Goal: Task Accomplishment & Management: Manage account settings

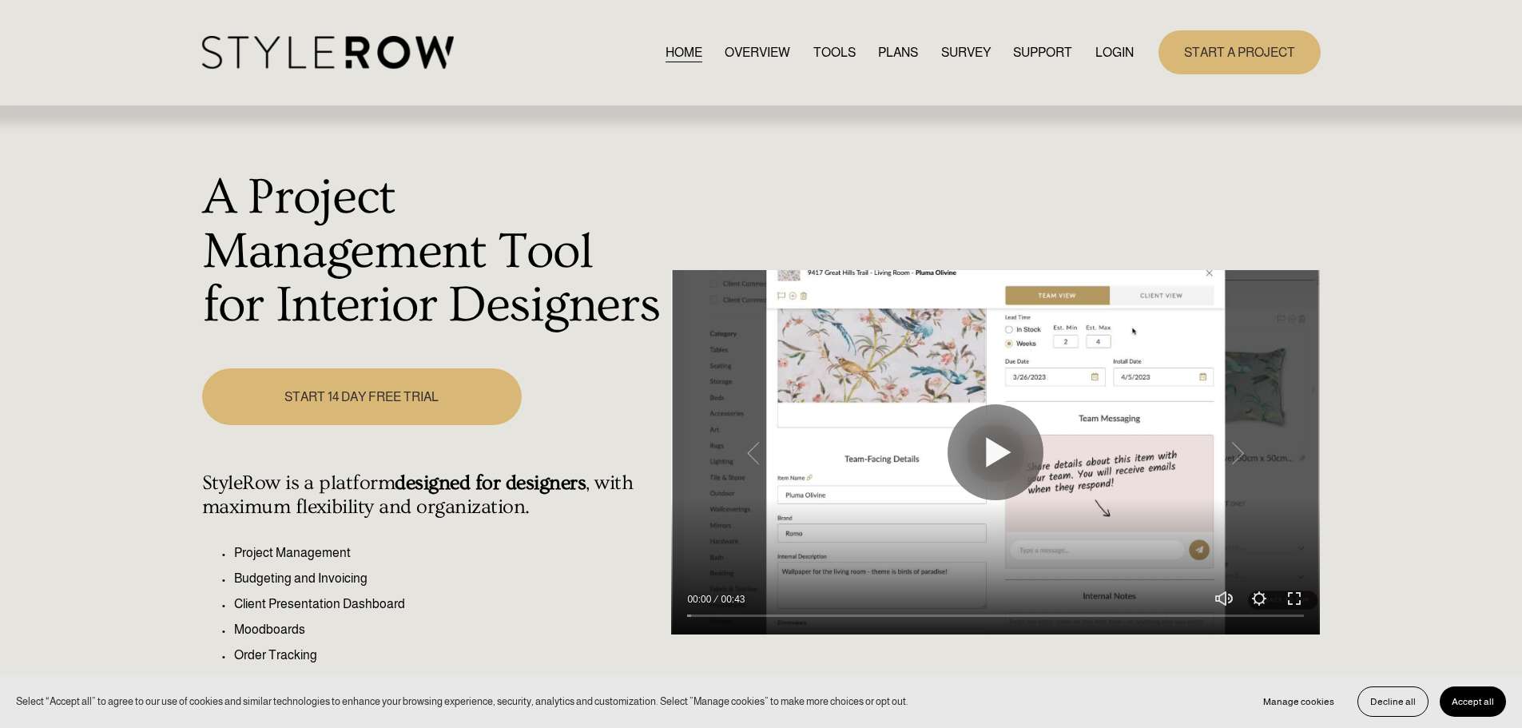
click at [1115, 47] on link "LOGIN" at bounding box center [1114, 53] width 38 height 22
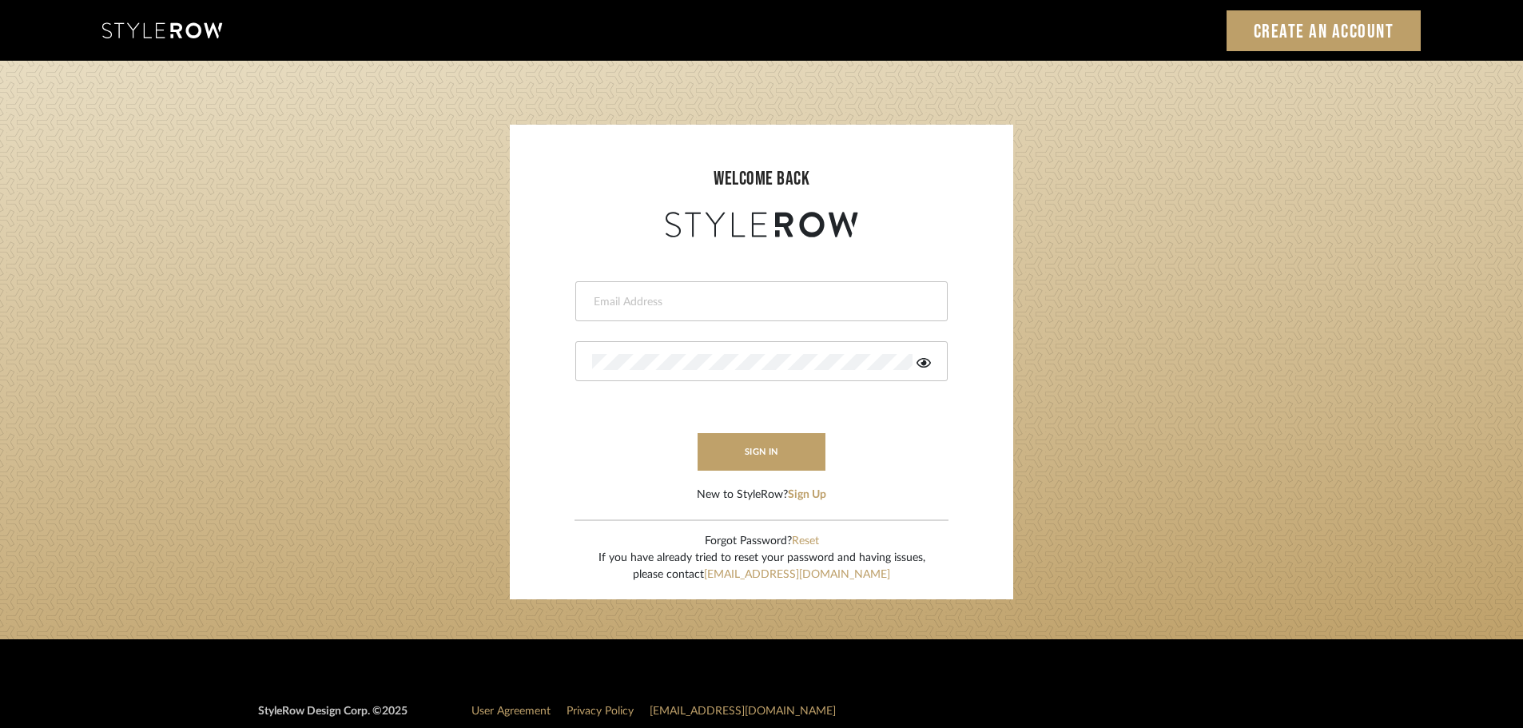
click at [631, 302] on input "email" at bounding box center [759, 302] width 335 height 16
type input "[DOMAIN_NAME][EMAIL_ADDRESS][DOMAIN_NAME]"
click at [730, 450] on button "sign in" at bounding box center [762, 452] width 128 height 38
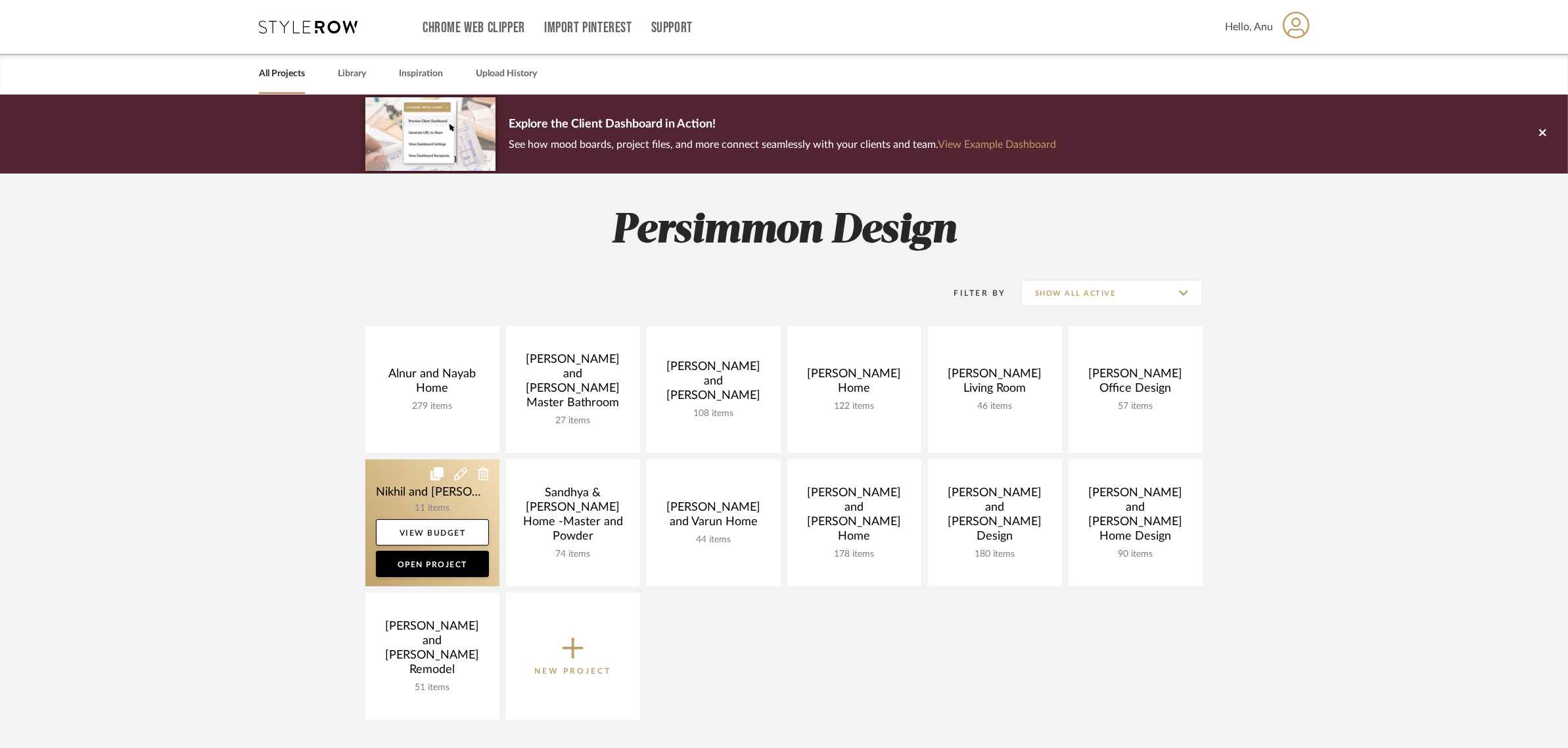
click at [403, 487] on link at bounding box center [432, 523] width 134 height 127
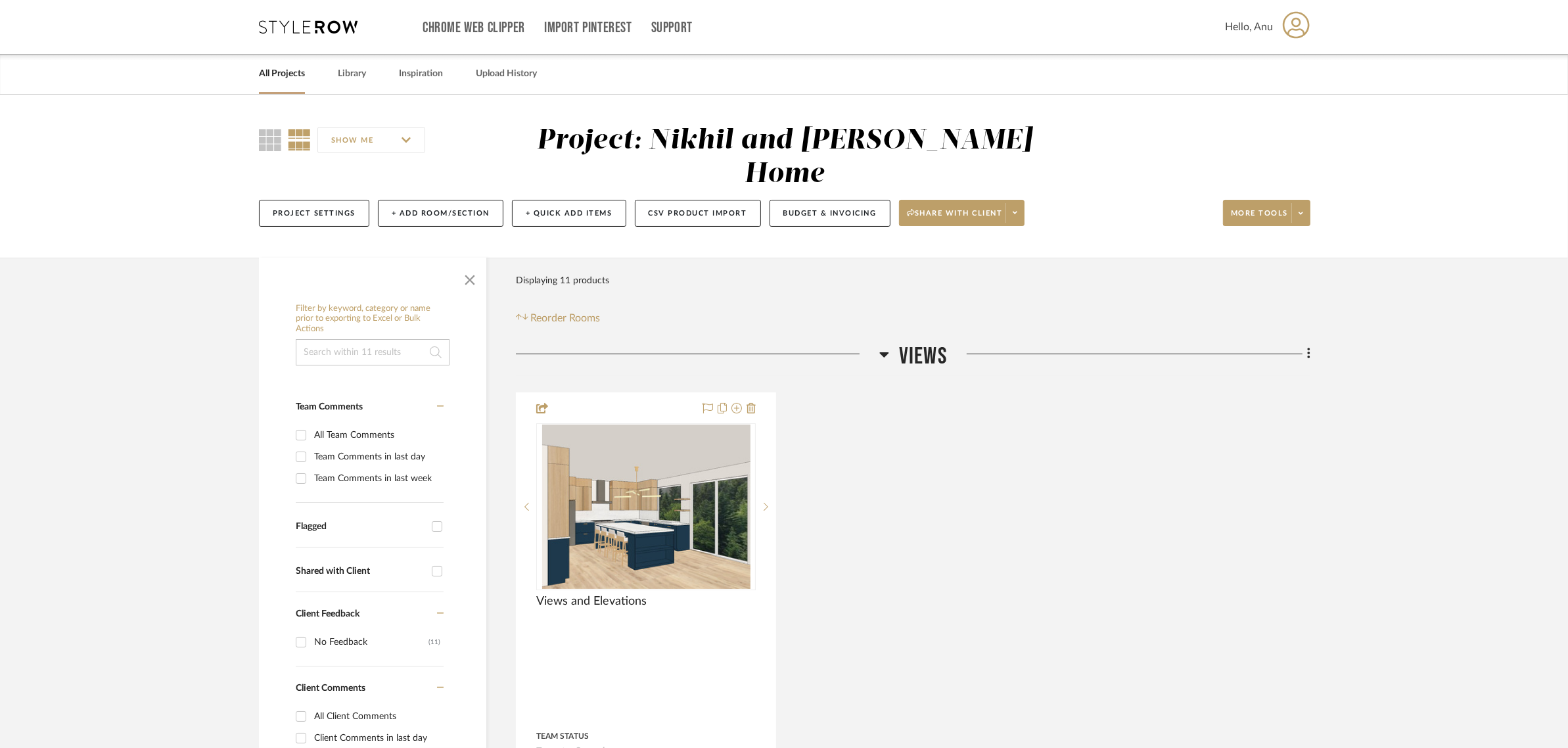
scroll to position [165, 0]
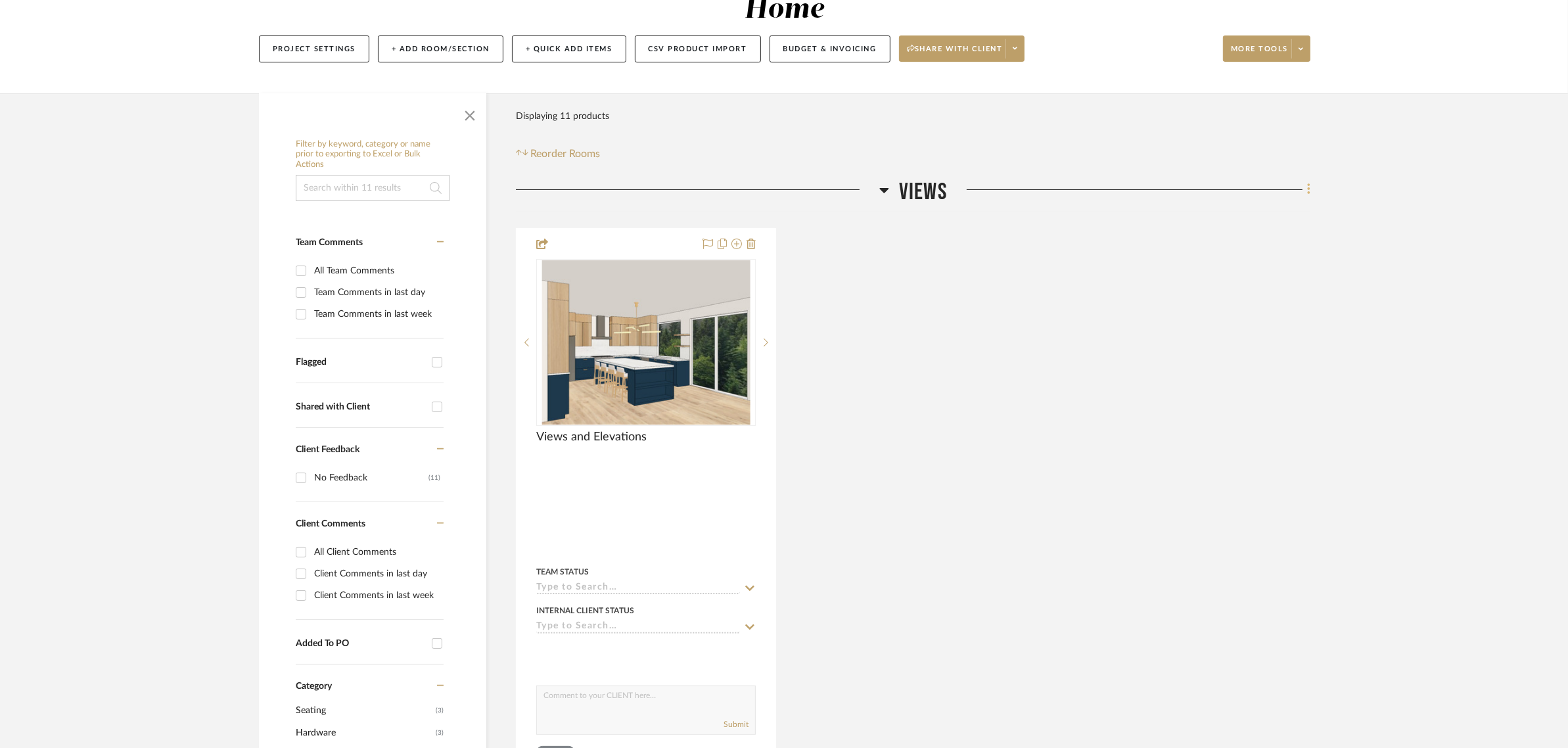
click at [1310, 184] on icon at bounding box center [1308, 190] width 2 height 12
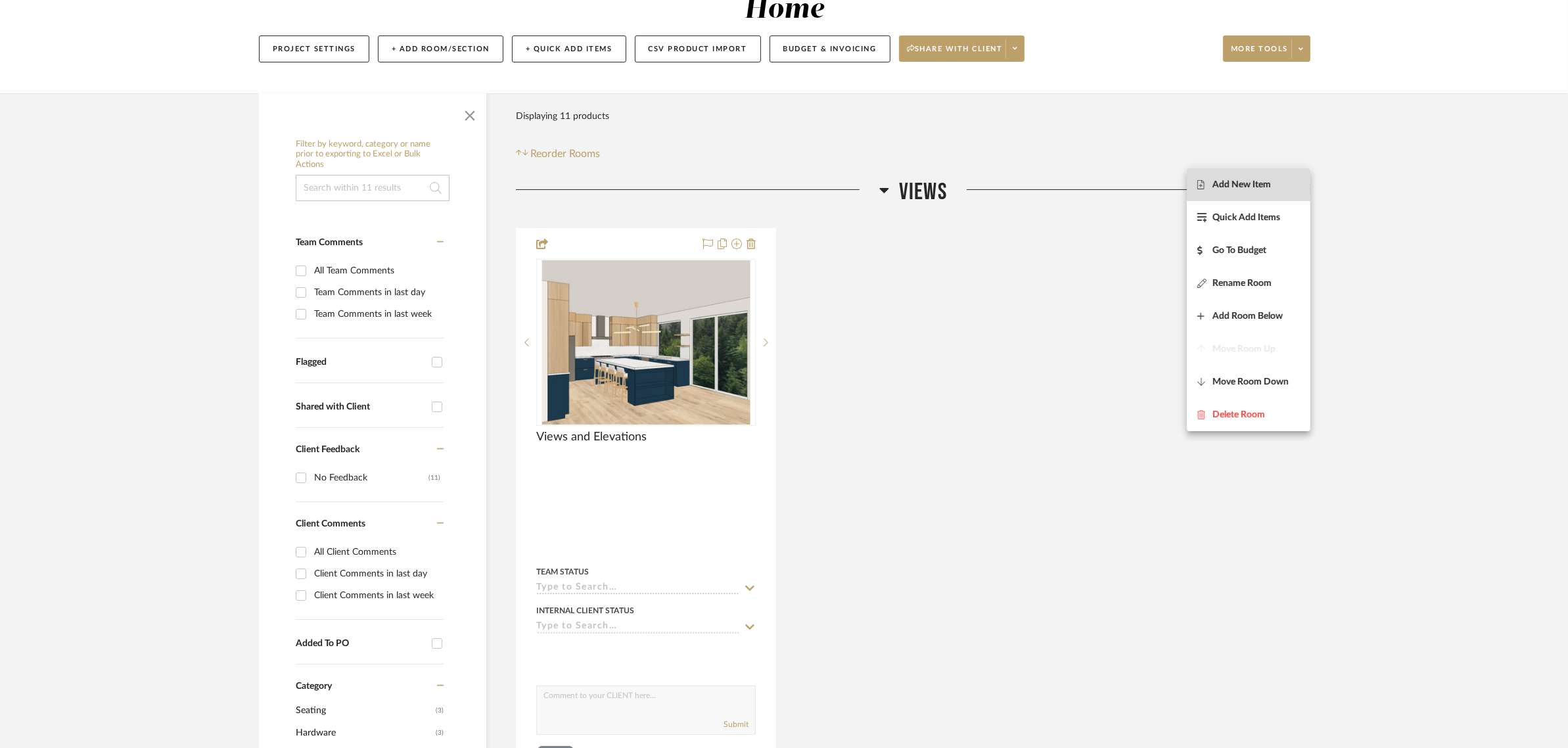
click at [1246, 188] on span "Add New Item" at bounding box center [1241, 185] width 58 height 12
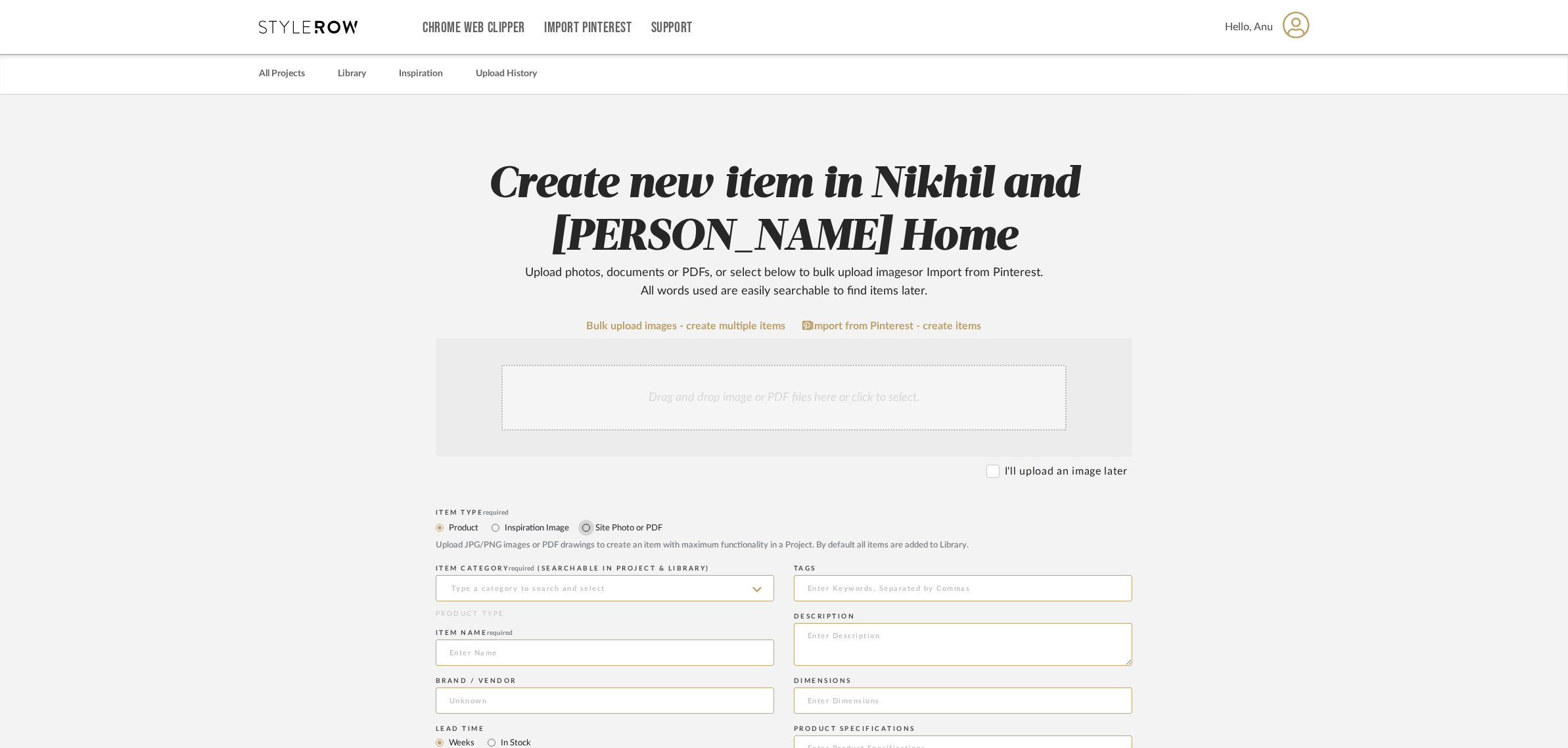
click at [587, 529] on input "Site Photo or PDF" at bounding box center [586, 527] width 16 height 16
radio input "true"
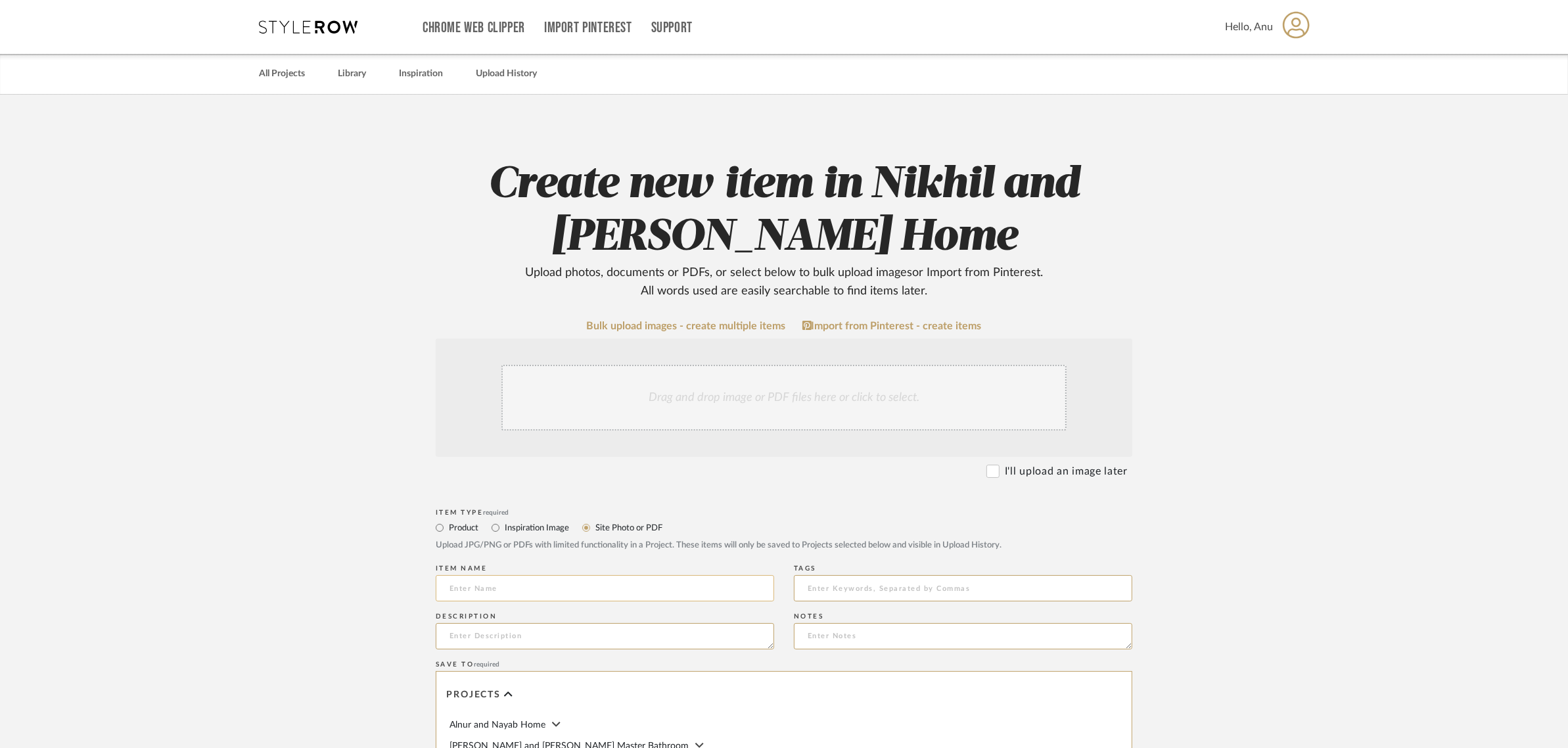
click at [459, 576] on input at bounding box center [605, 588] width 338 height 26
type input "Original Views"
click at [760, 397] on div "Drag and drop image or PDF files here or click to select." at bounding box center [784, 397] width 565 height 66
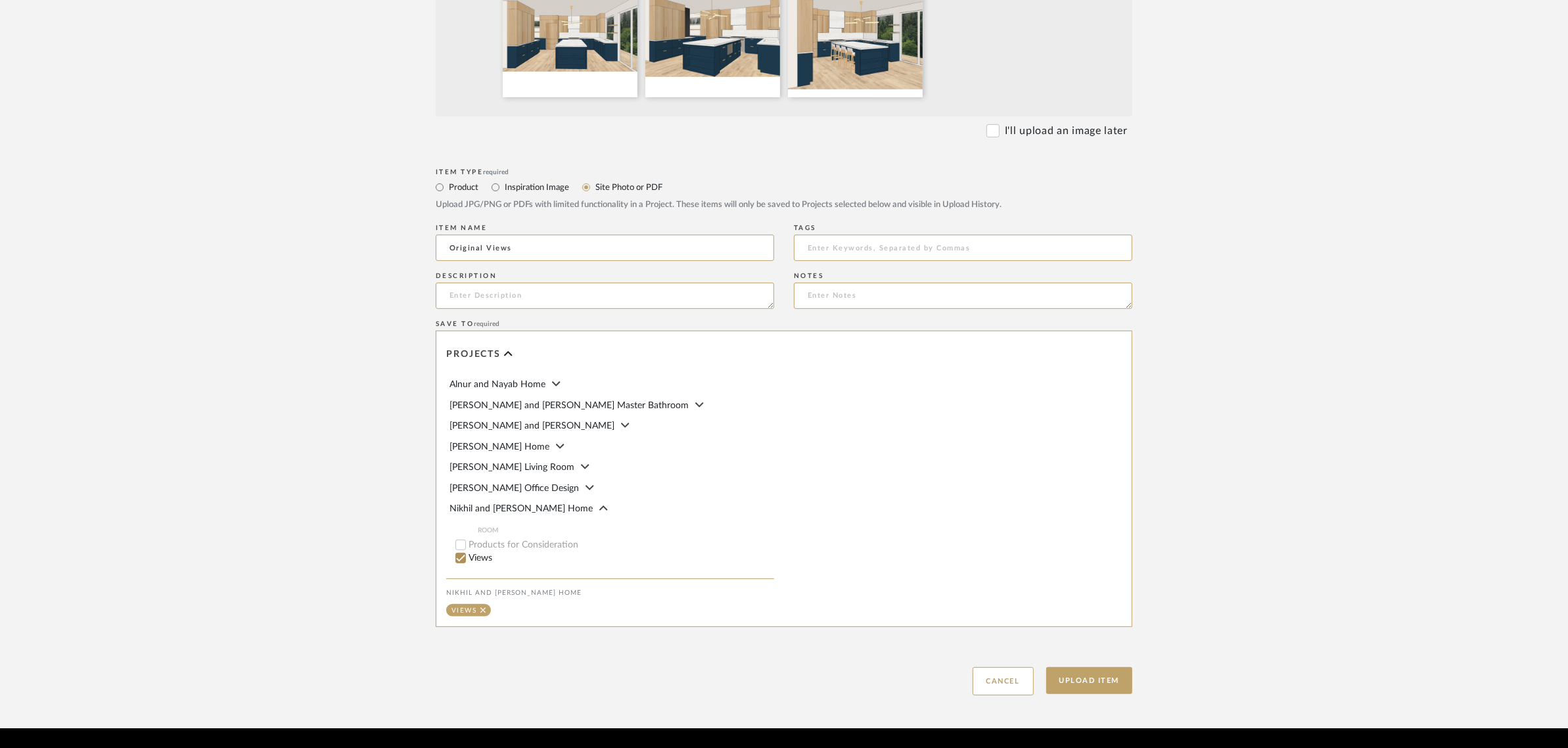
scroll to position [523, 0]
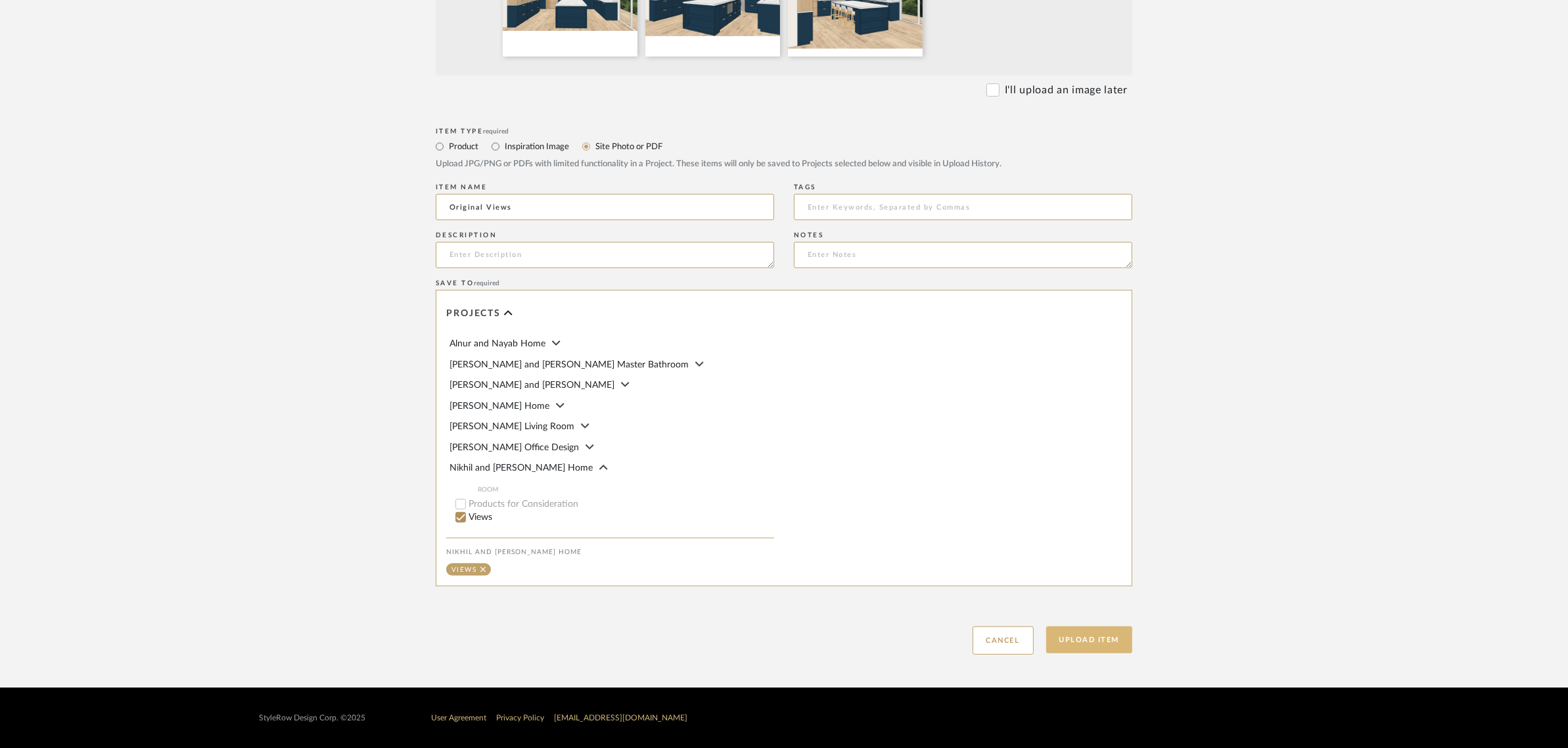
click at [1074, 644] on button "Upload Item" at bounding box center [1089, 639] width 86 height 27
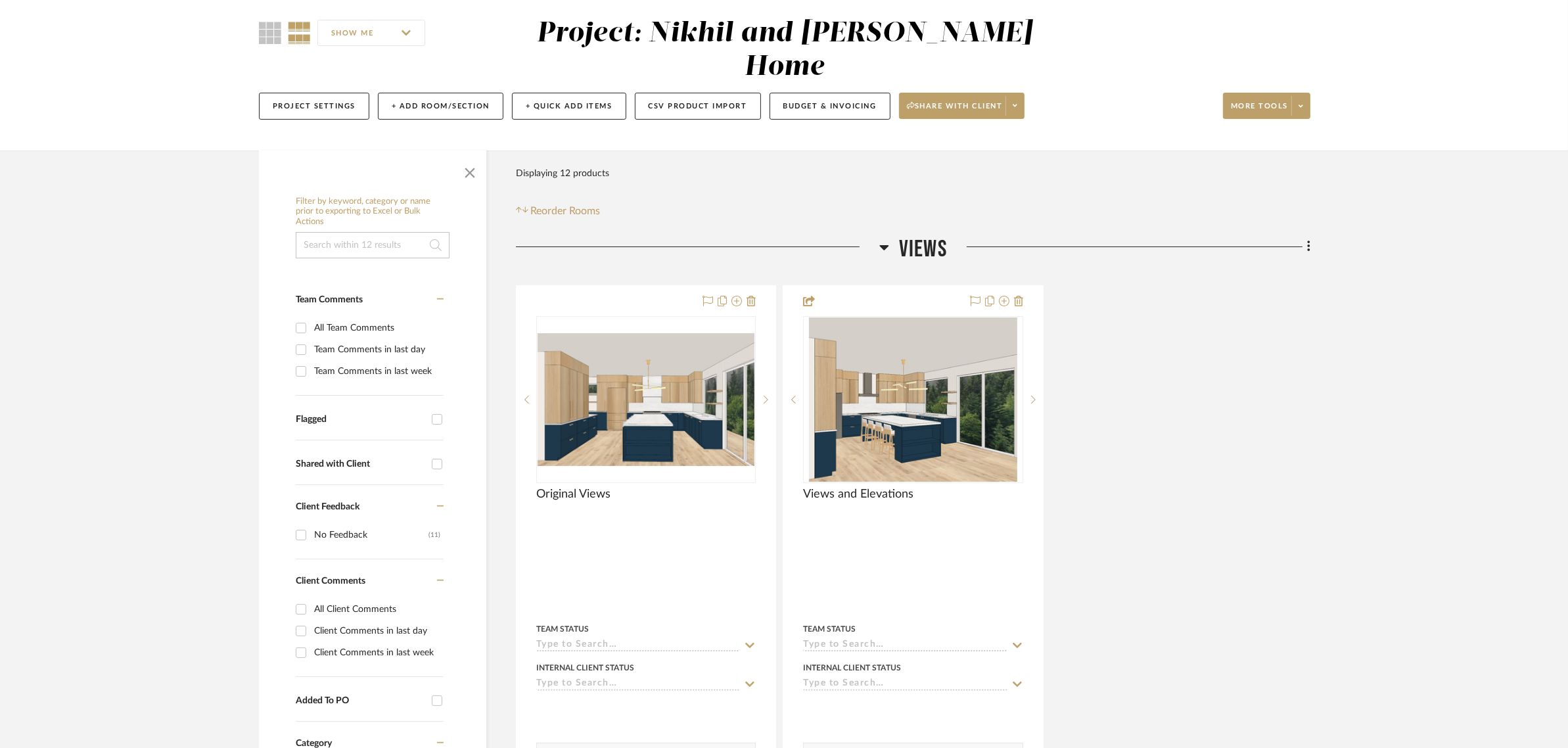
scroll to position [247, 0]
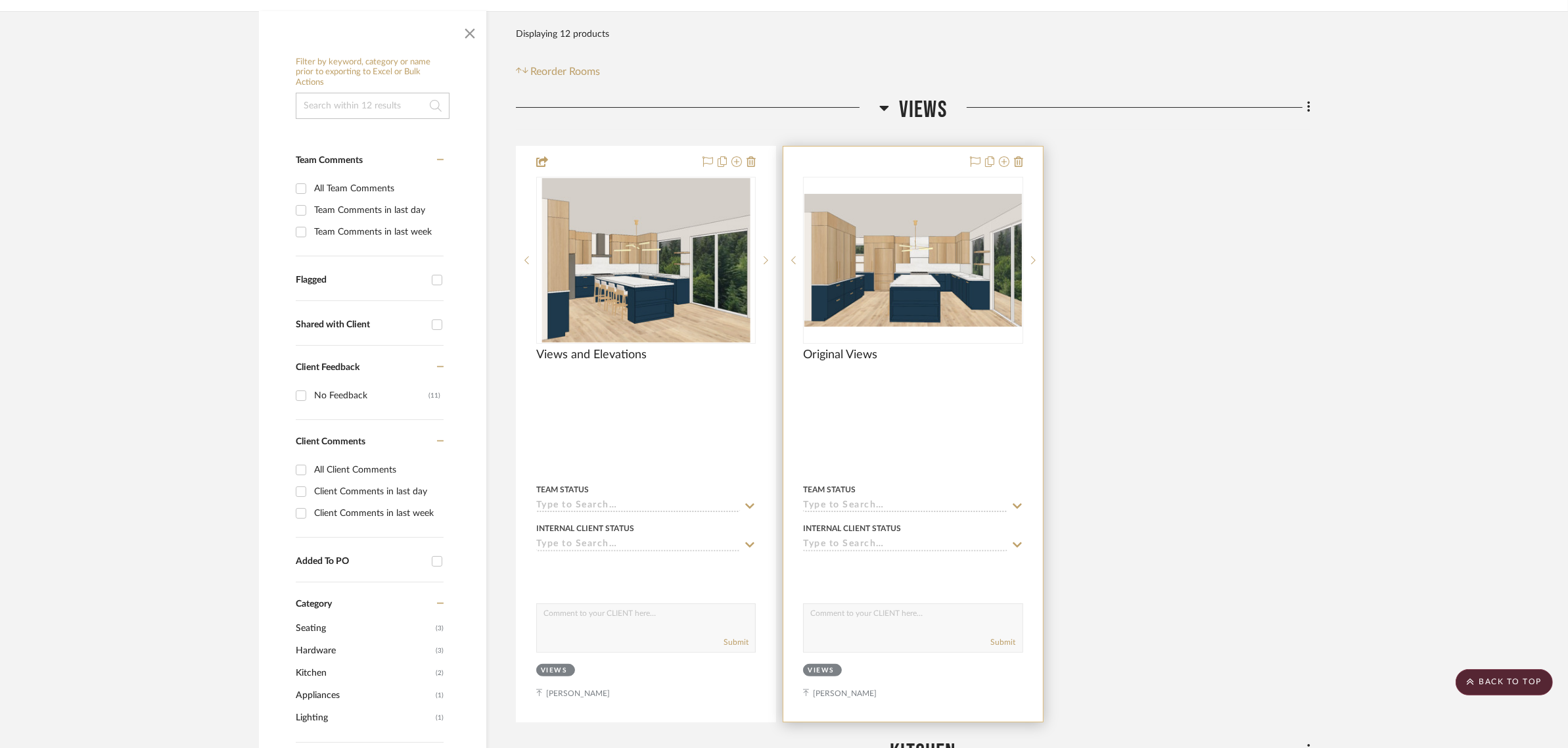
click at [922, 146] on div at bounding box center [912, 434] width 259 height 575
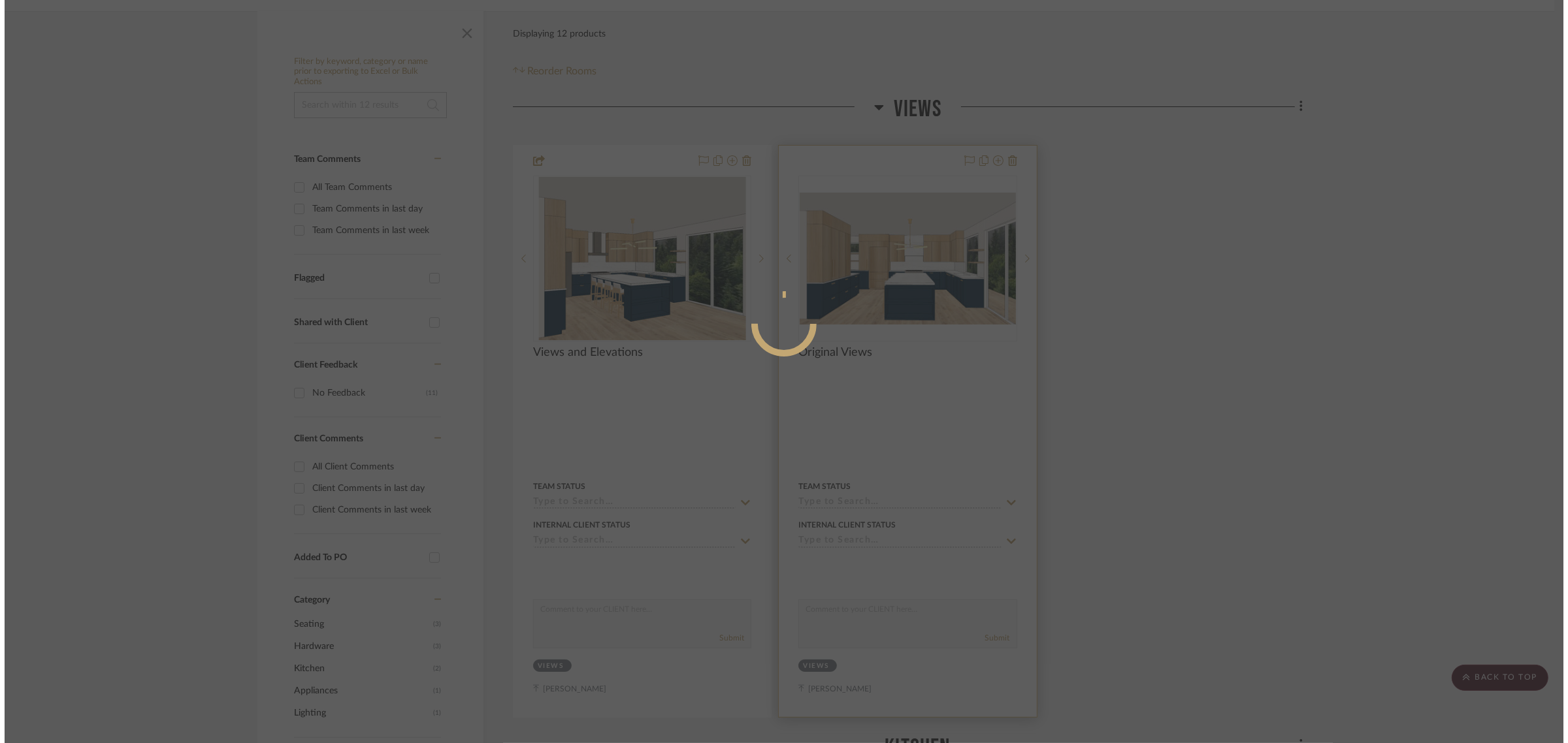
scroll to position [0, 0]
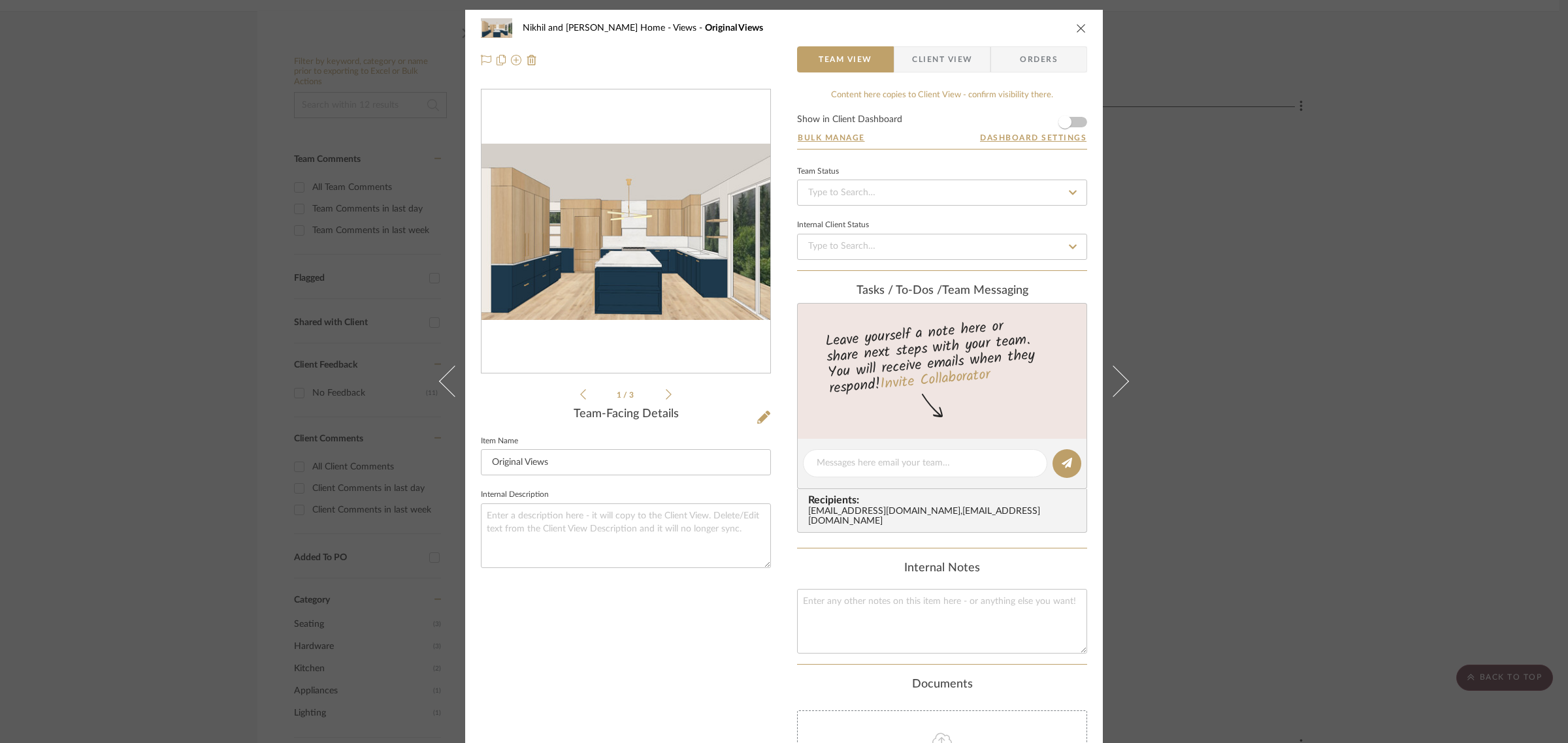
click at [967, 60] on span "Client View" at bounding box center [942, 60] width 96 height 26
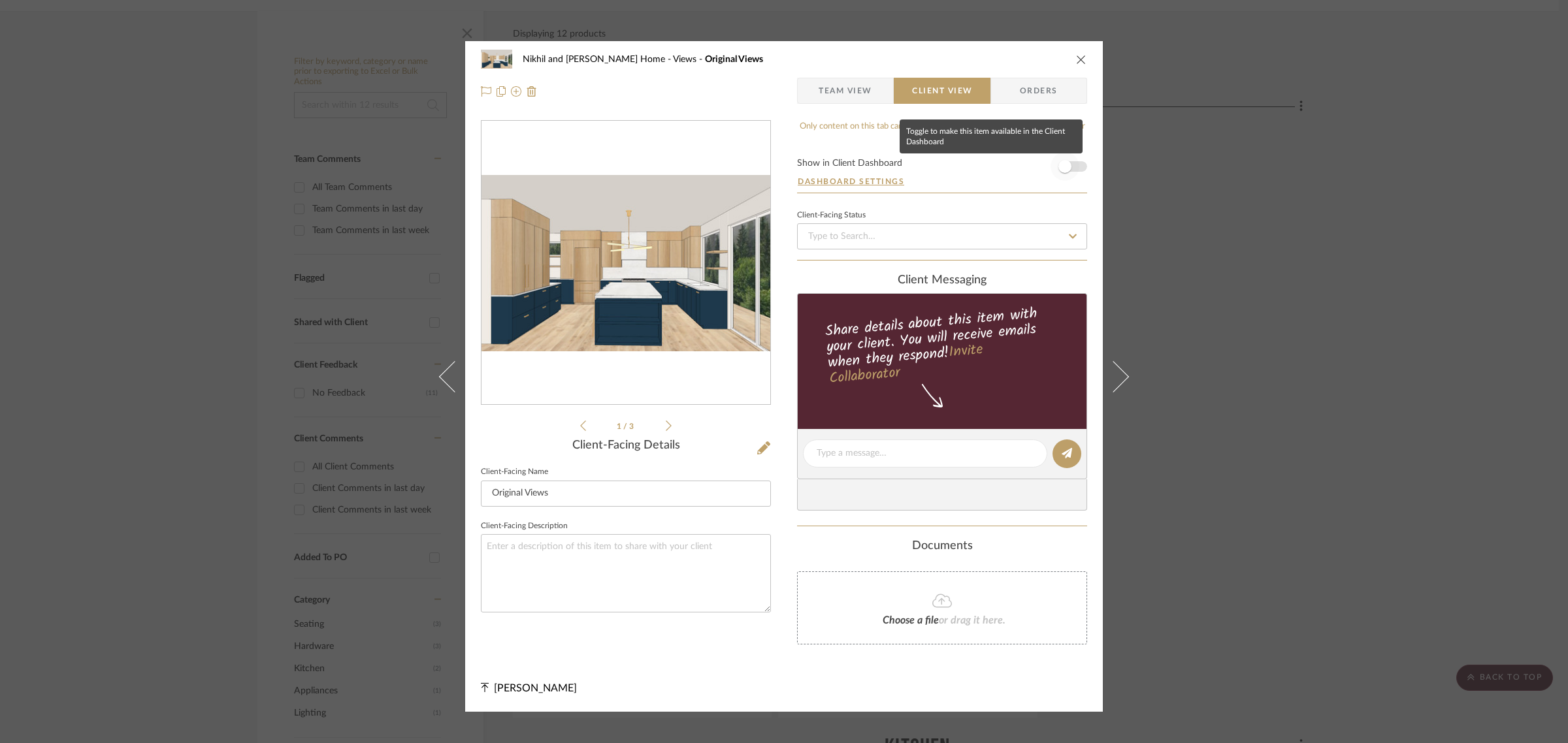
click at [1065, 164] on span "button" at bounding box center [1064, 167] width 13 height 13
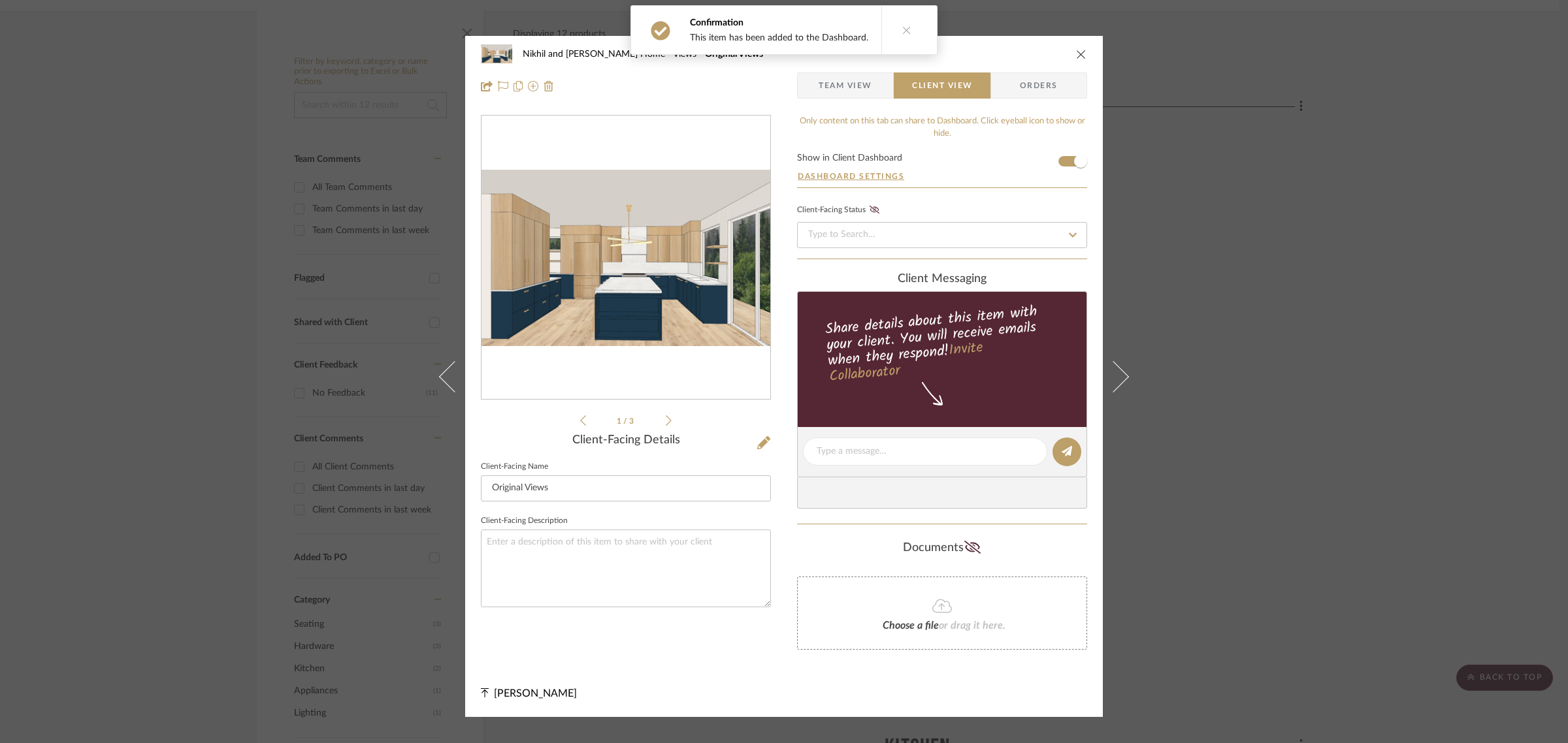
click at [1321, 231] on div "Nikhil and Megha Home Views Original Views Team View Client View Orders 1 / 3 C…" at bounding box center [784, 371] width 1568 height 743
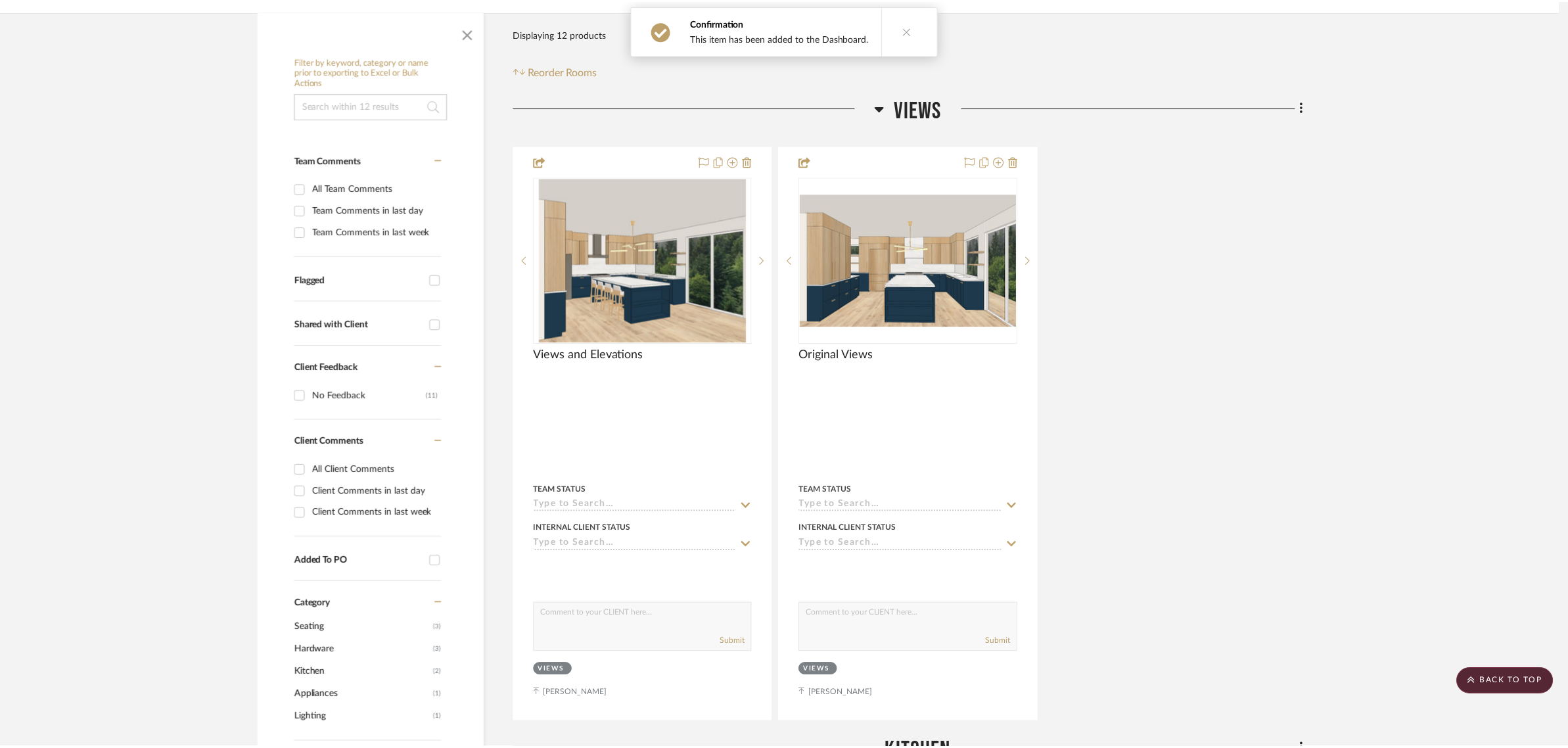
scroll to position [247, 0]
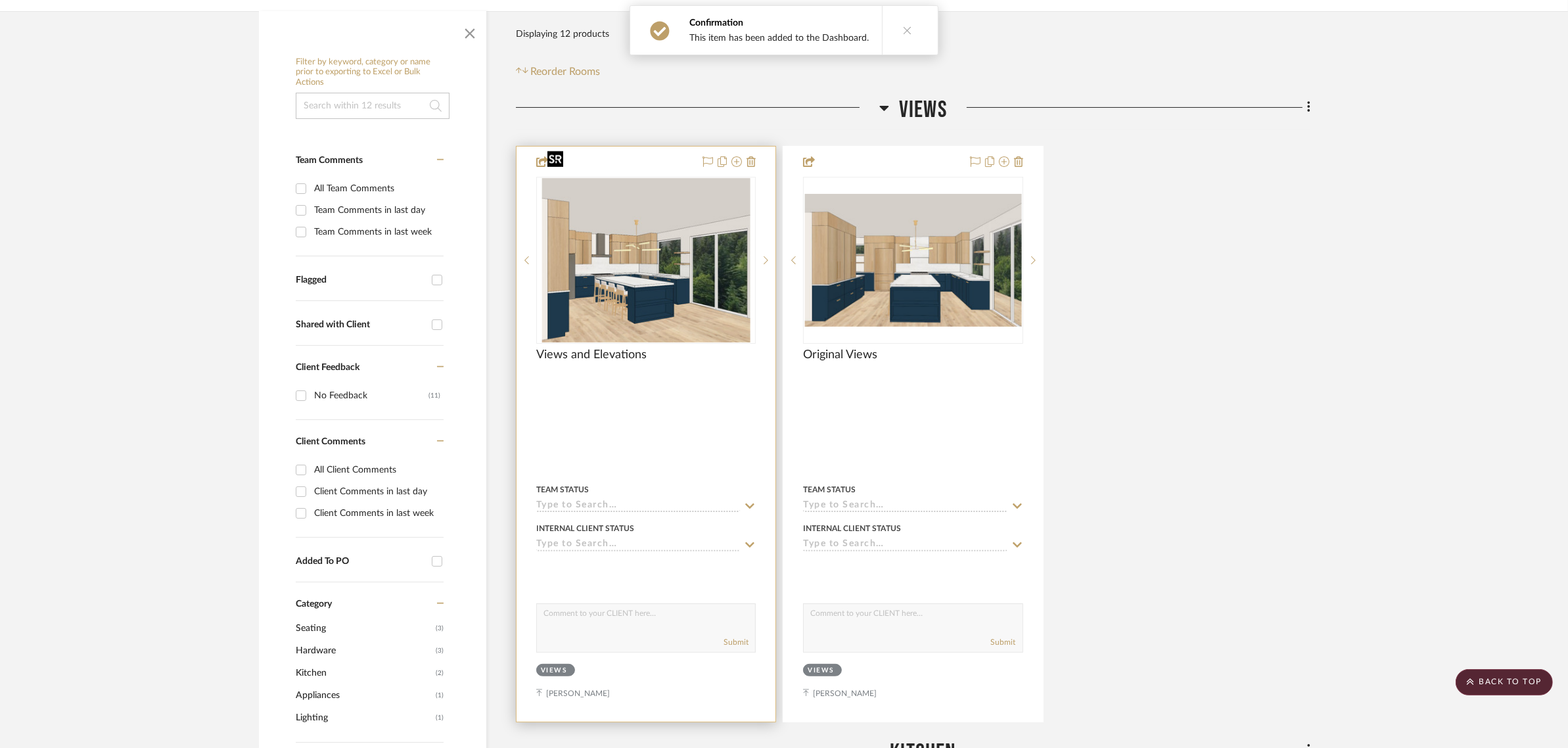
click at [658, 227] on img "0" at bounding box center [646, 261] width 208 height 165
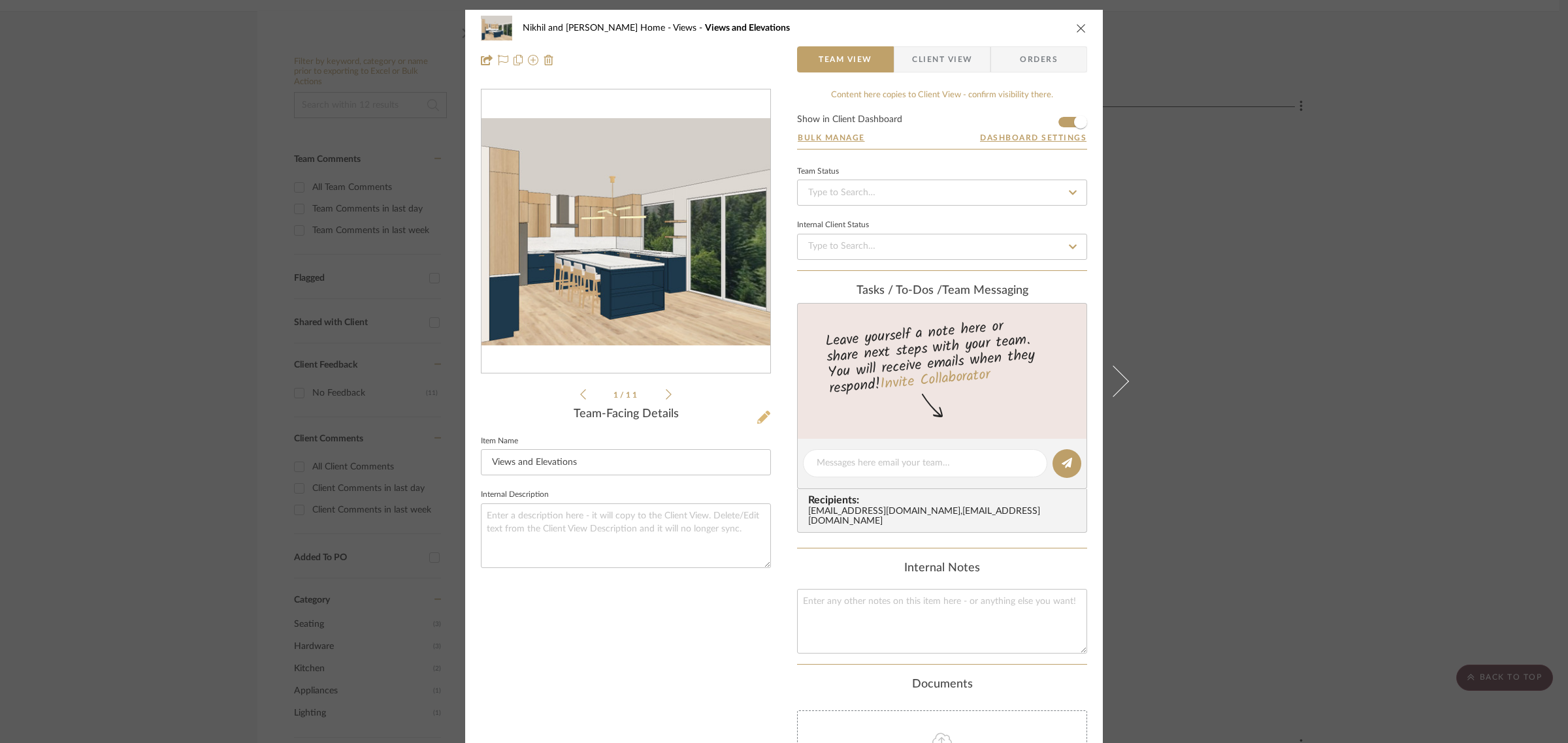
click at [757, 418] on icon at bounding box center [764, 418] width 13 height 13
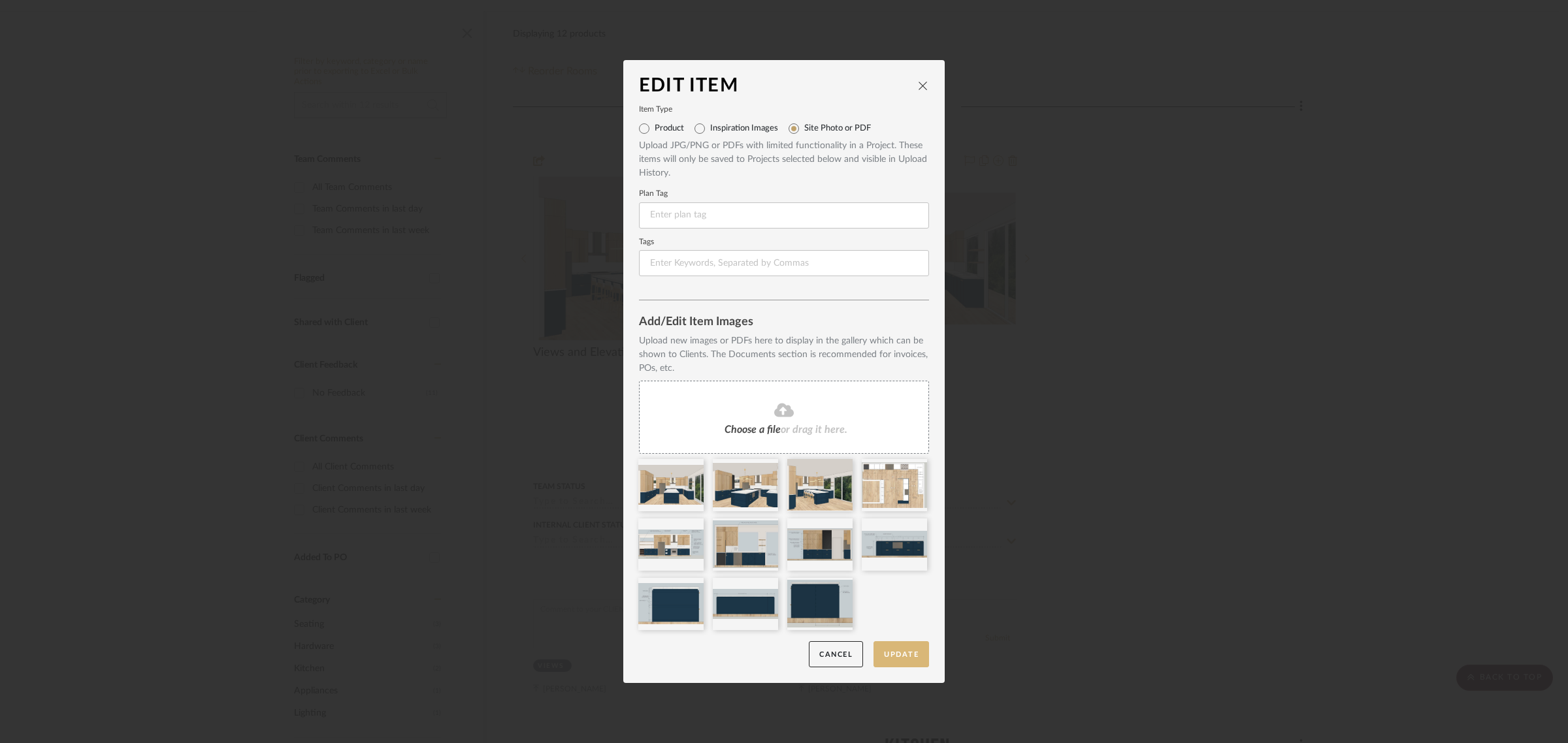
click at [895, 651] on button "Update" at bounding box center [901, 655] width 56 height 27
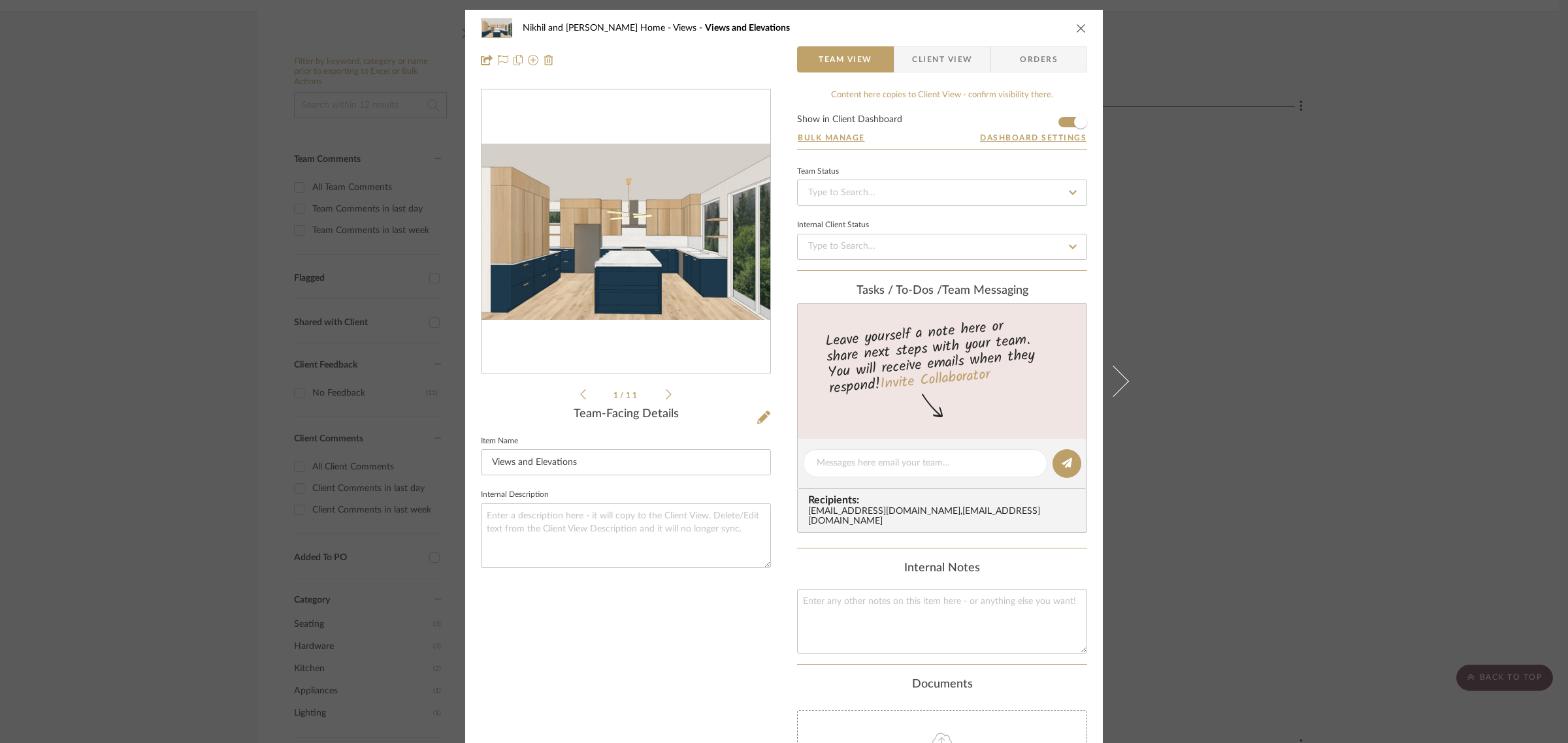
click at [1261, 330] on div "Nikhil and Megha Home Views Views and Elevations Team View Client View Orders 1…" at bounding box center [784, 371] width 1568 height 743
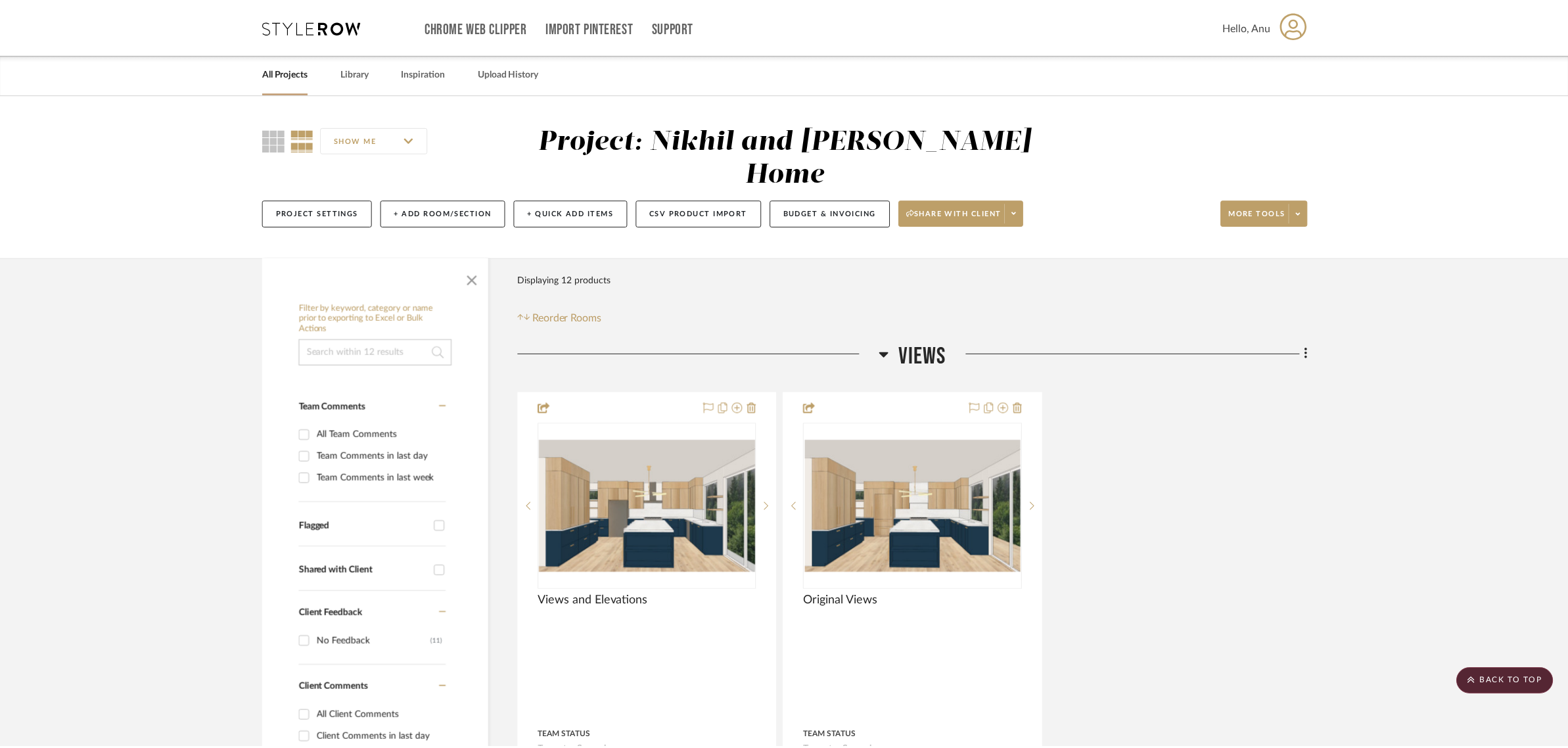
scroll to position [247, 0]
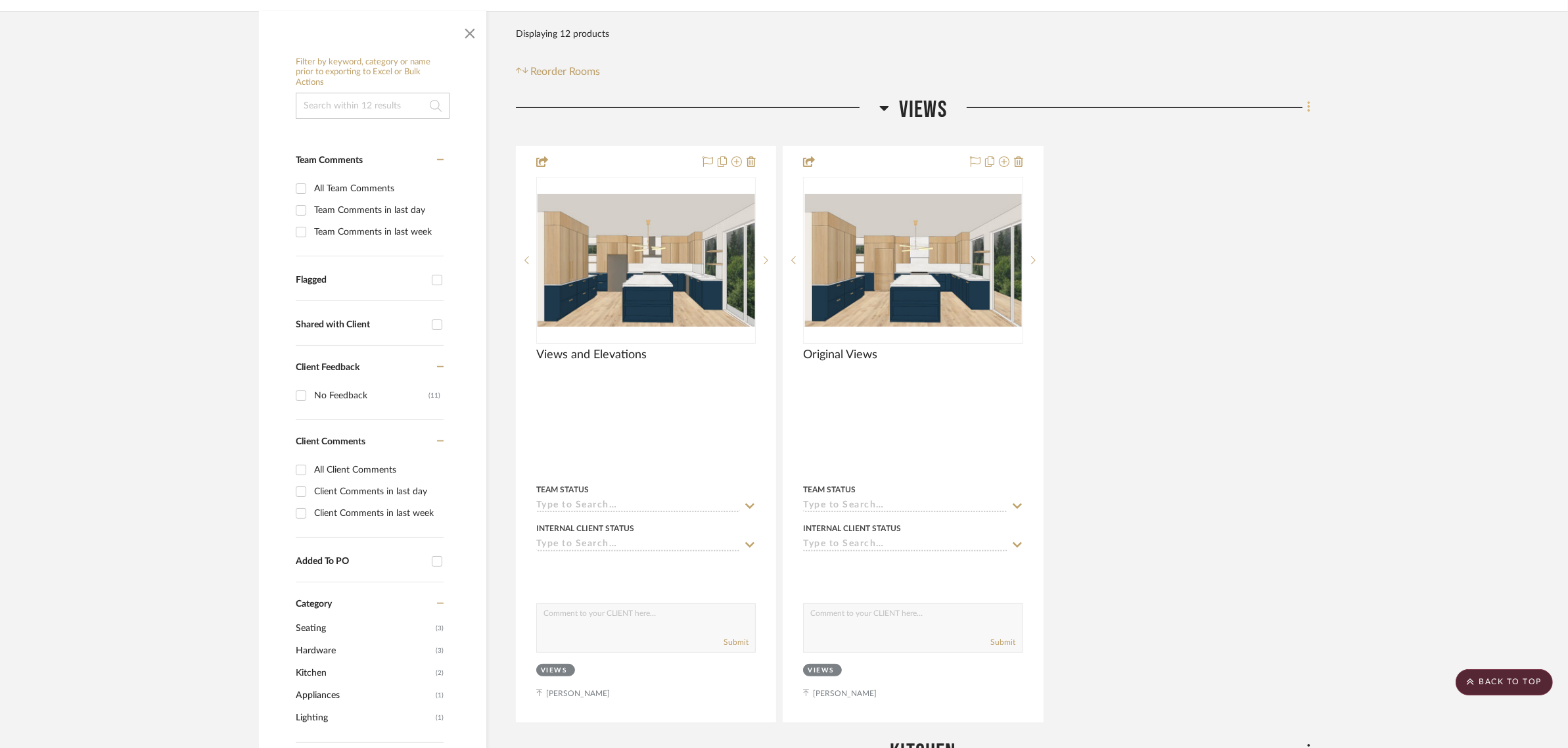
click at [1309, 102] on icon at bounding box center [1308, 108] width 2 height 12
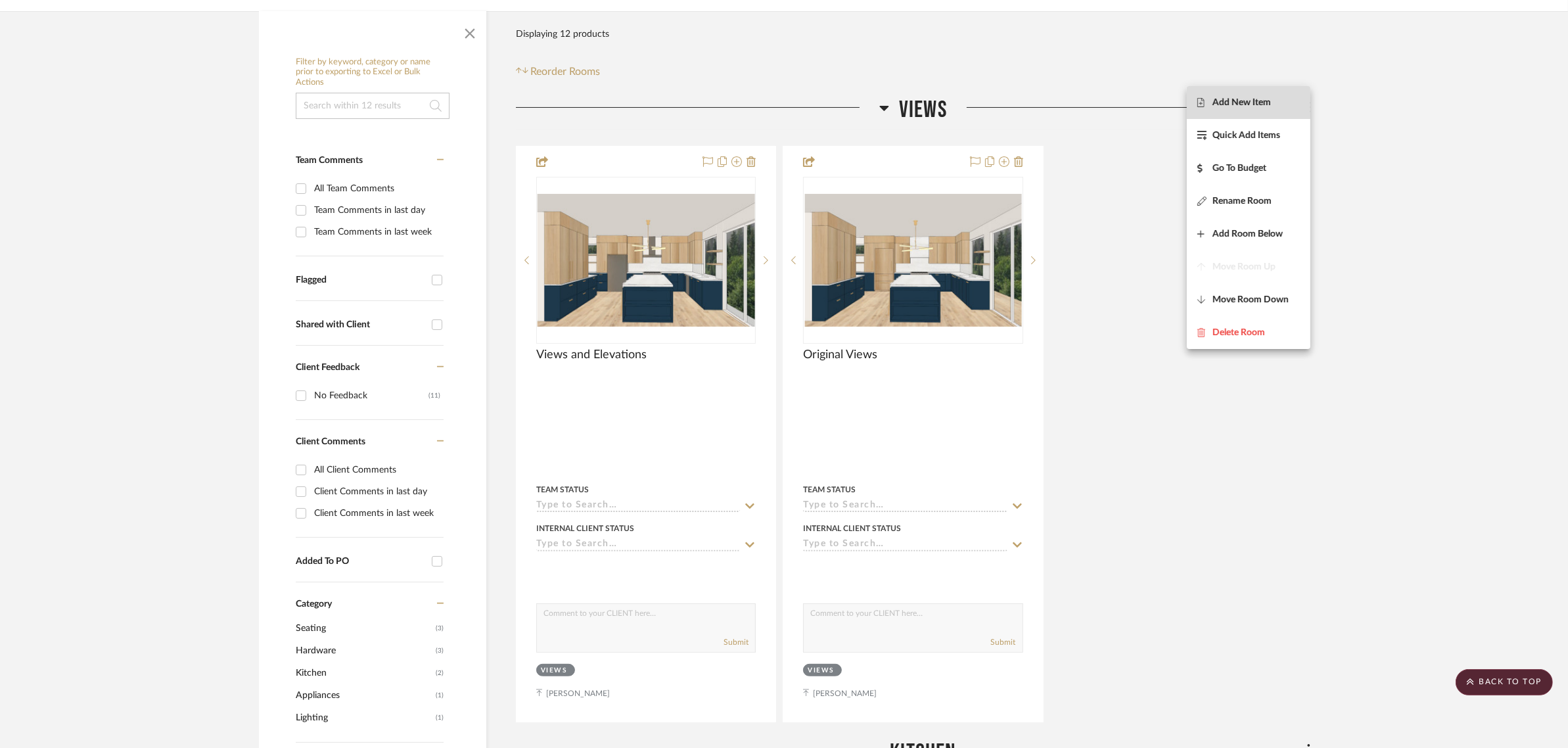
click at [1264, 103] on span "Add New Item" at bounding box center [1241, 103] width 58 height 12
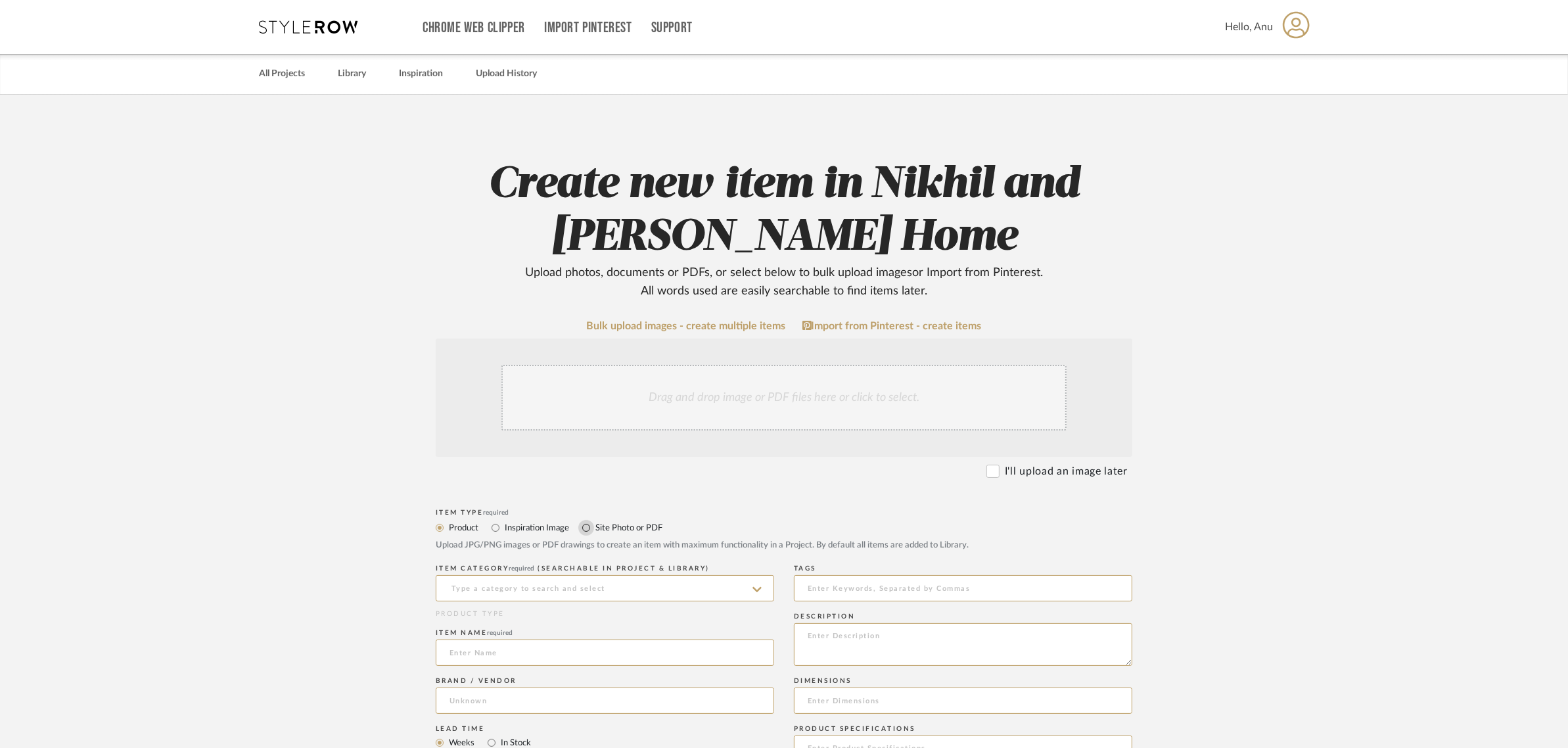
click at [585, 525] on input "Site Photo or PDF" at bounding box center [586, 527] width 16 height 16
radio input "true"
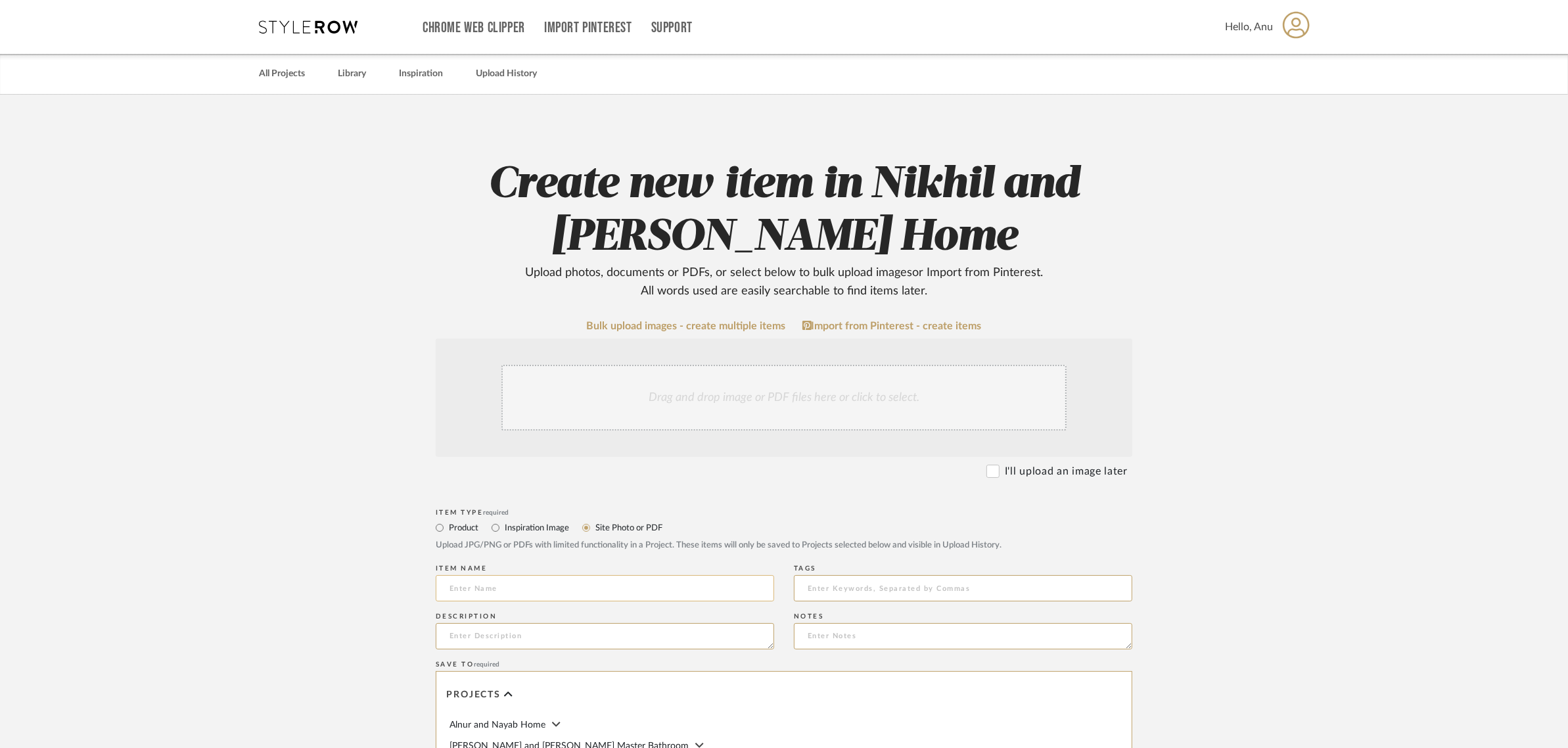
click at [476, 595] on input at bounding box center [605, 588] width 338 height 26
type input "New Views"
click at [721, 388] on div "Drag and drop image or PDF files here or click to select." at bounding box center [784, 397] width 565 height 66
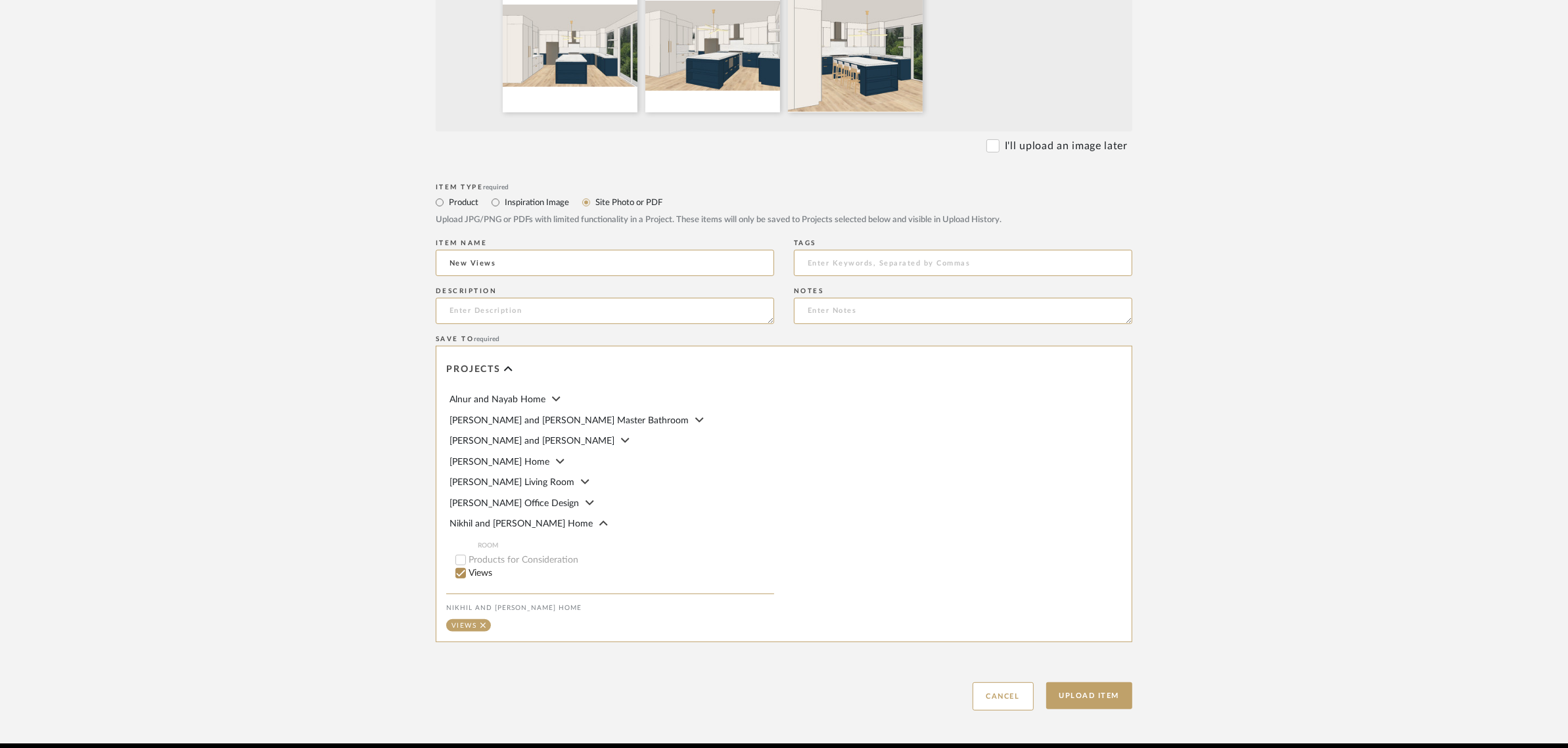
scroll to position [523, 0]
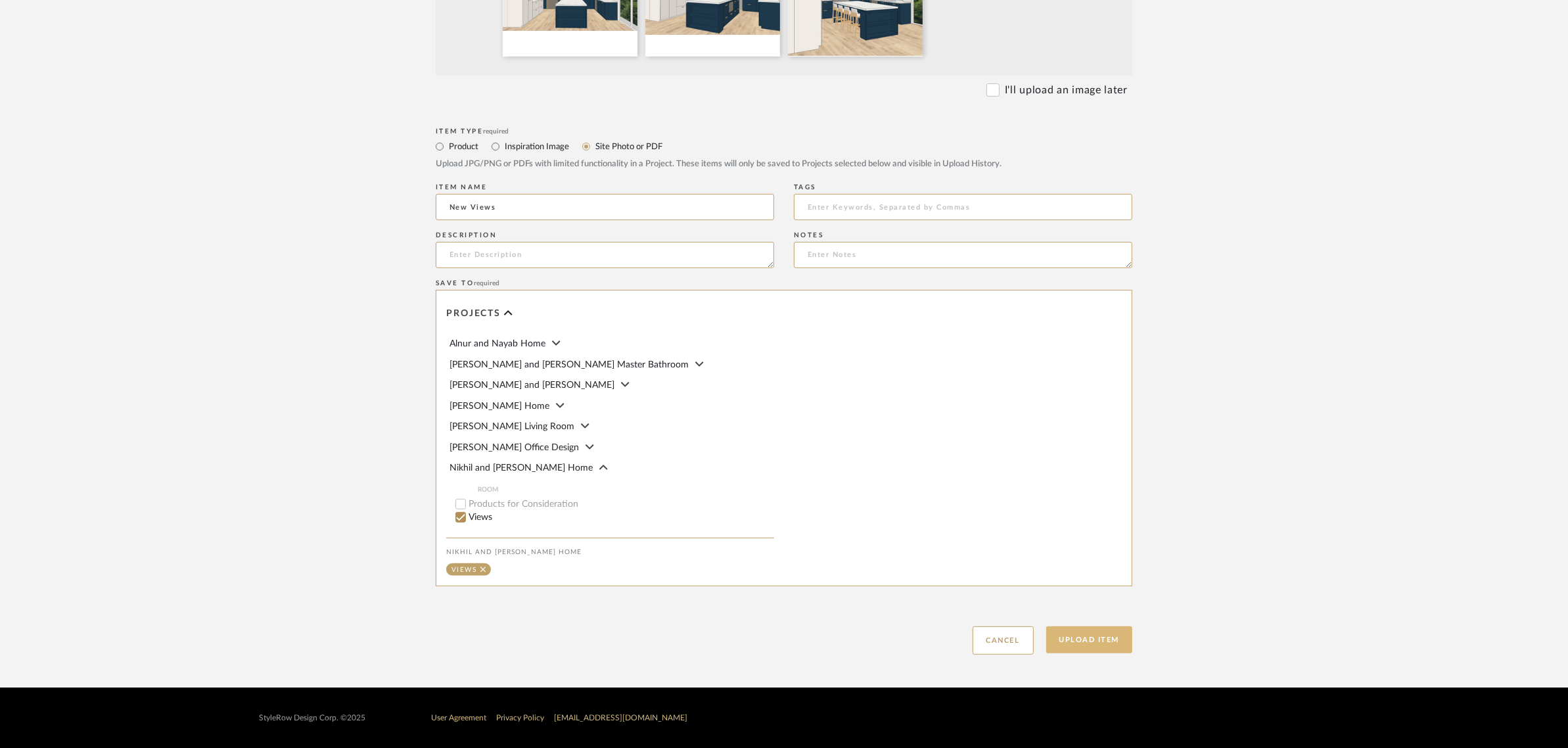
click at [1083, 642] on button "Upload Item" at bounding box center [1089, 639] width 86 height 27
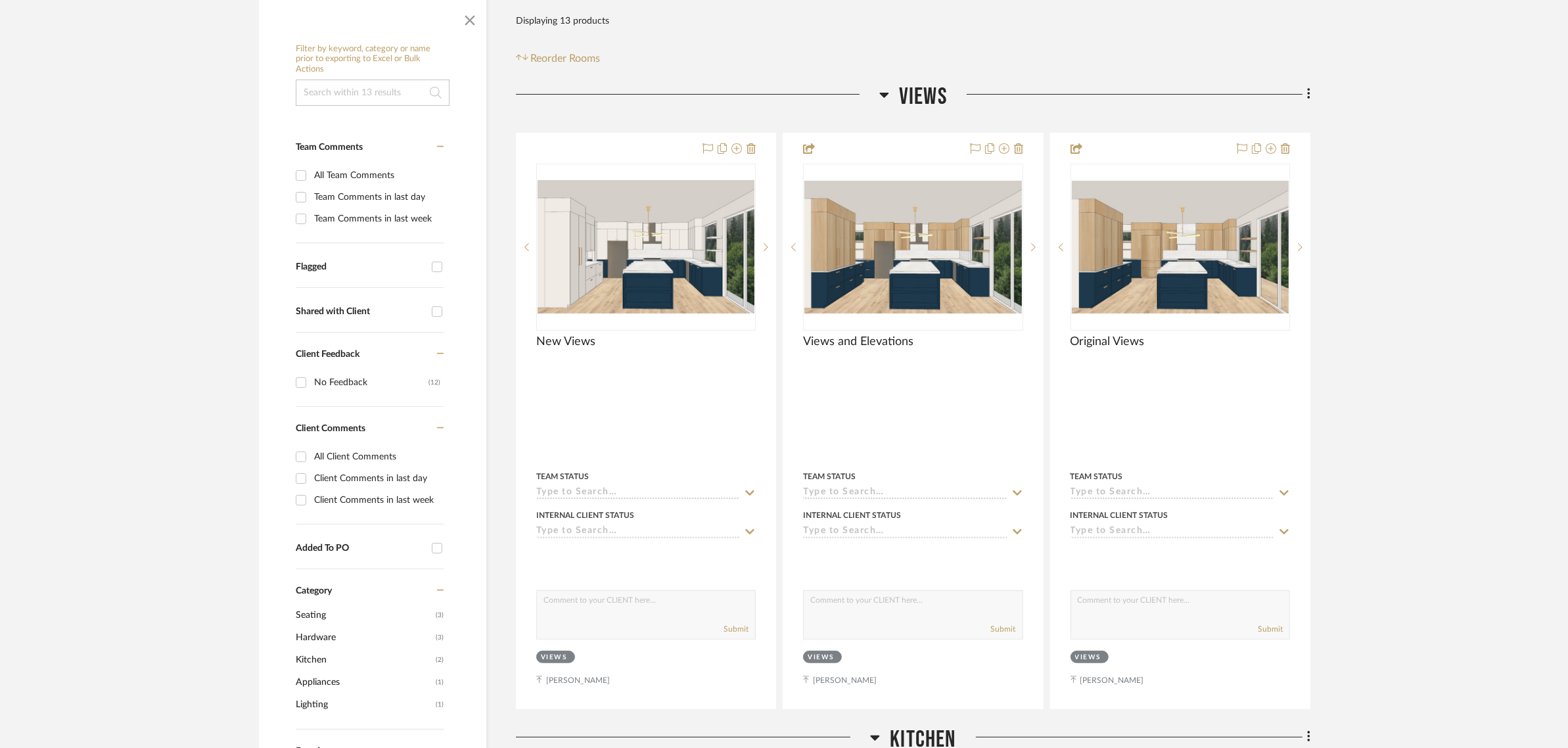
scroll to position [309, 0]
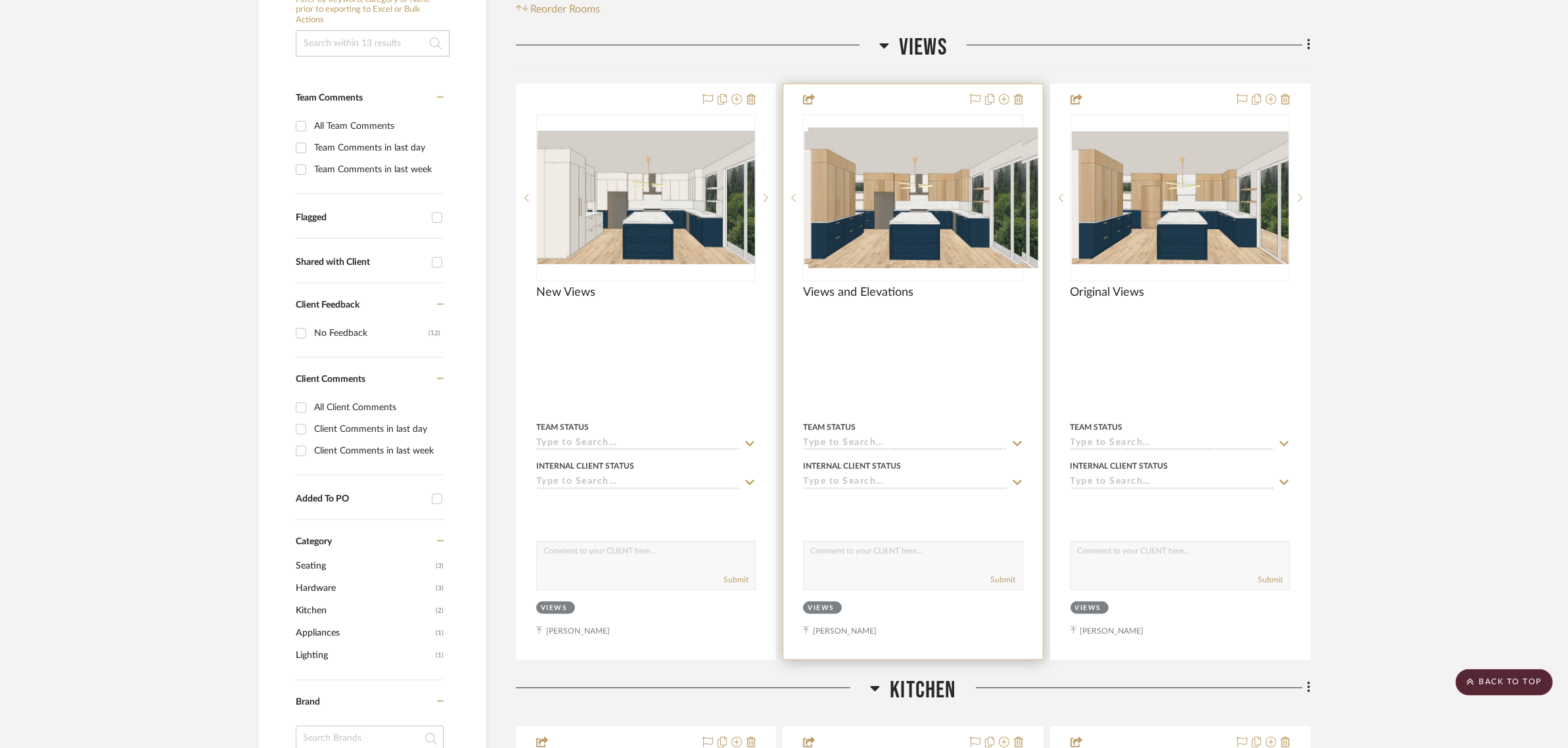
click at [901, 84] on div at bounding box center [912, 371] width 259 height 575
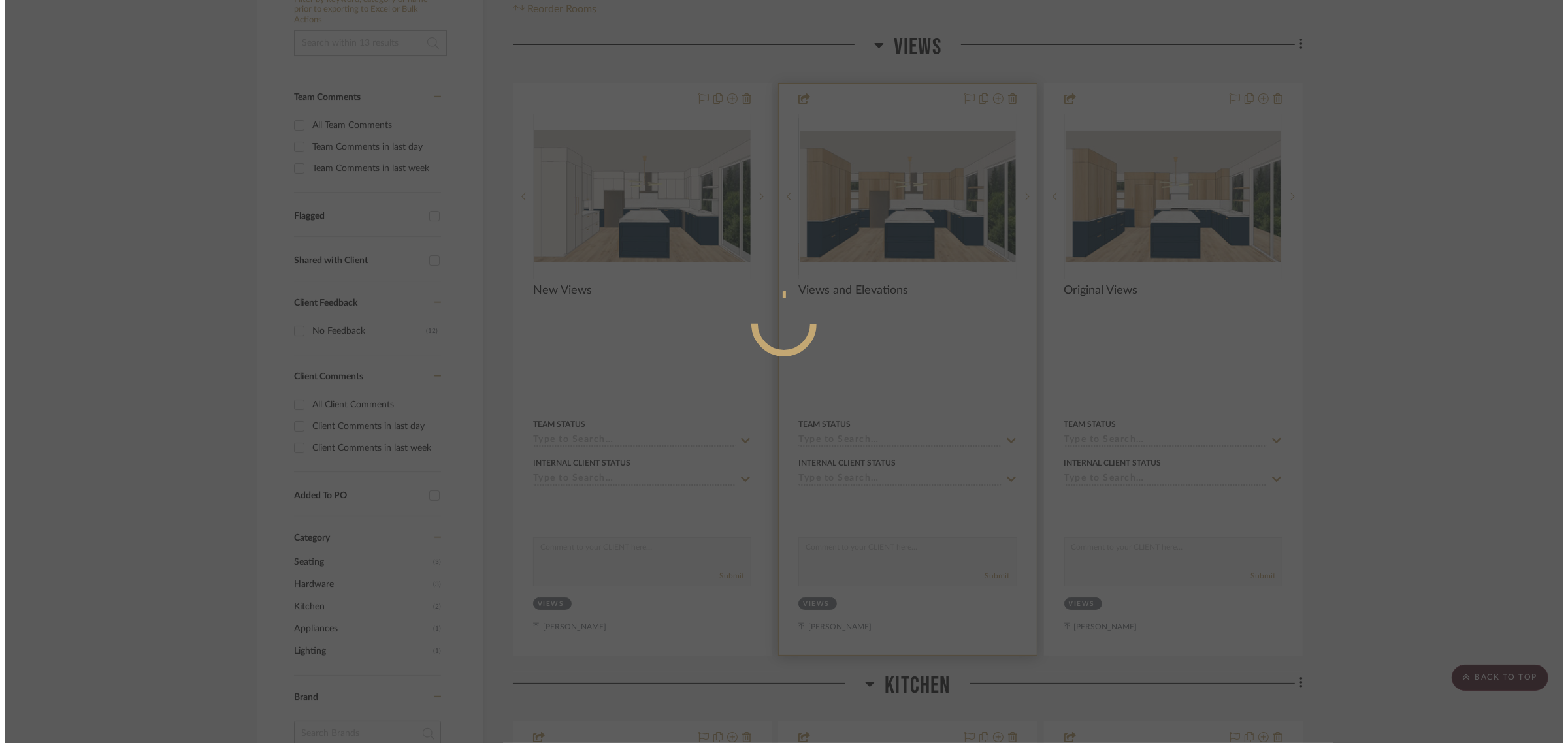
scroll to position [0, 0]
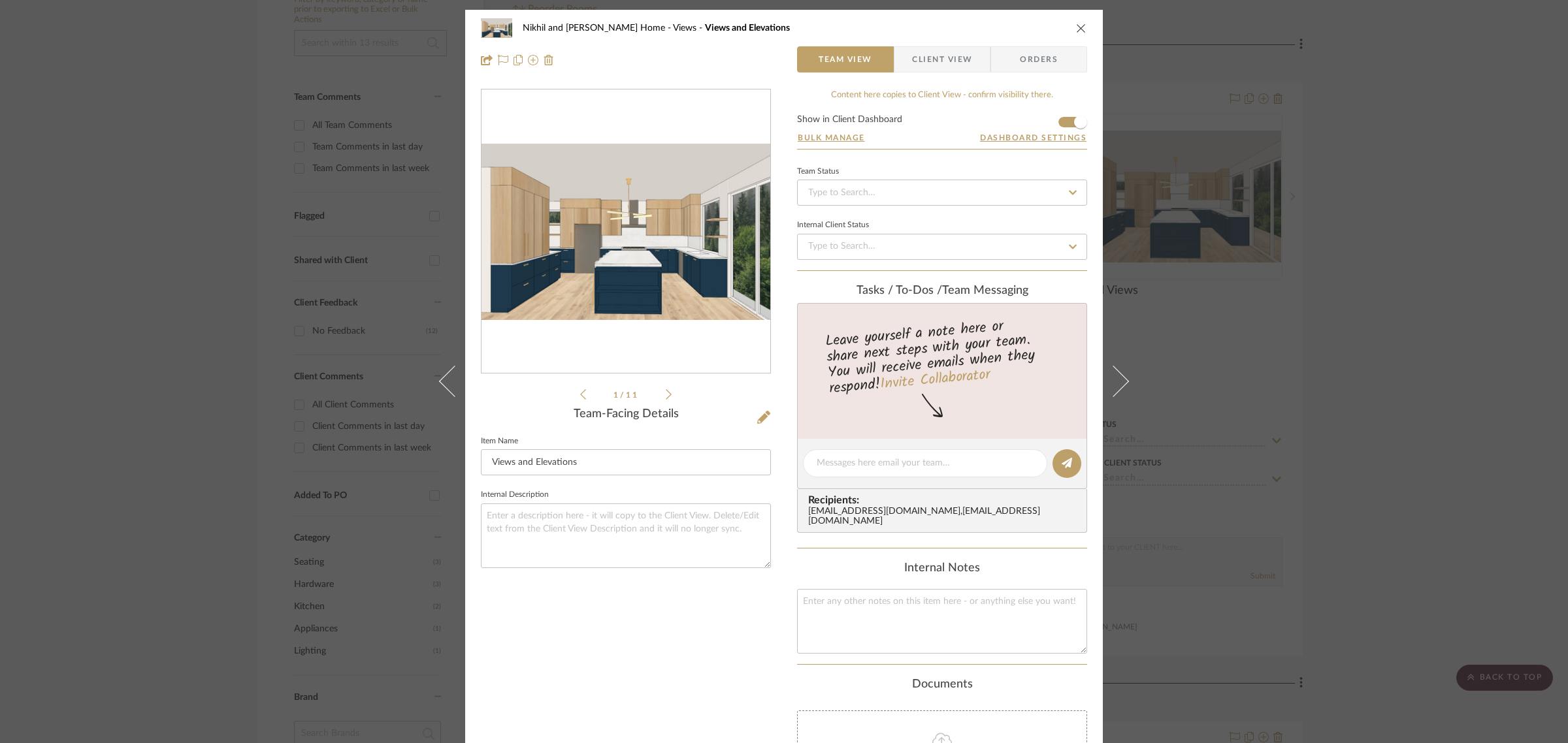
click at [1447, 109] on div "Nikhil and Megha Home Views Views and Elevations Team View Client View Orders 1…" at bounding box center [784, 371] width 1568 height 743
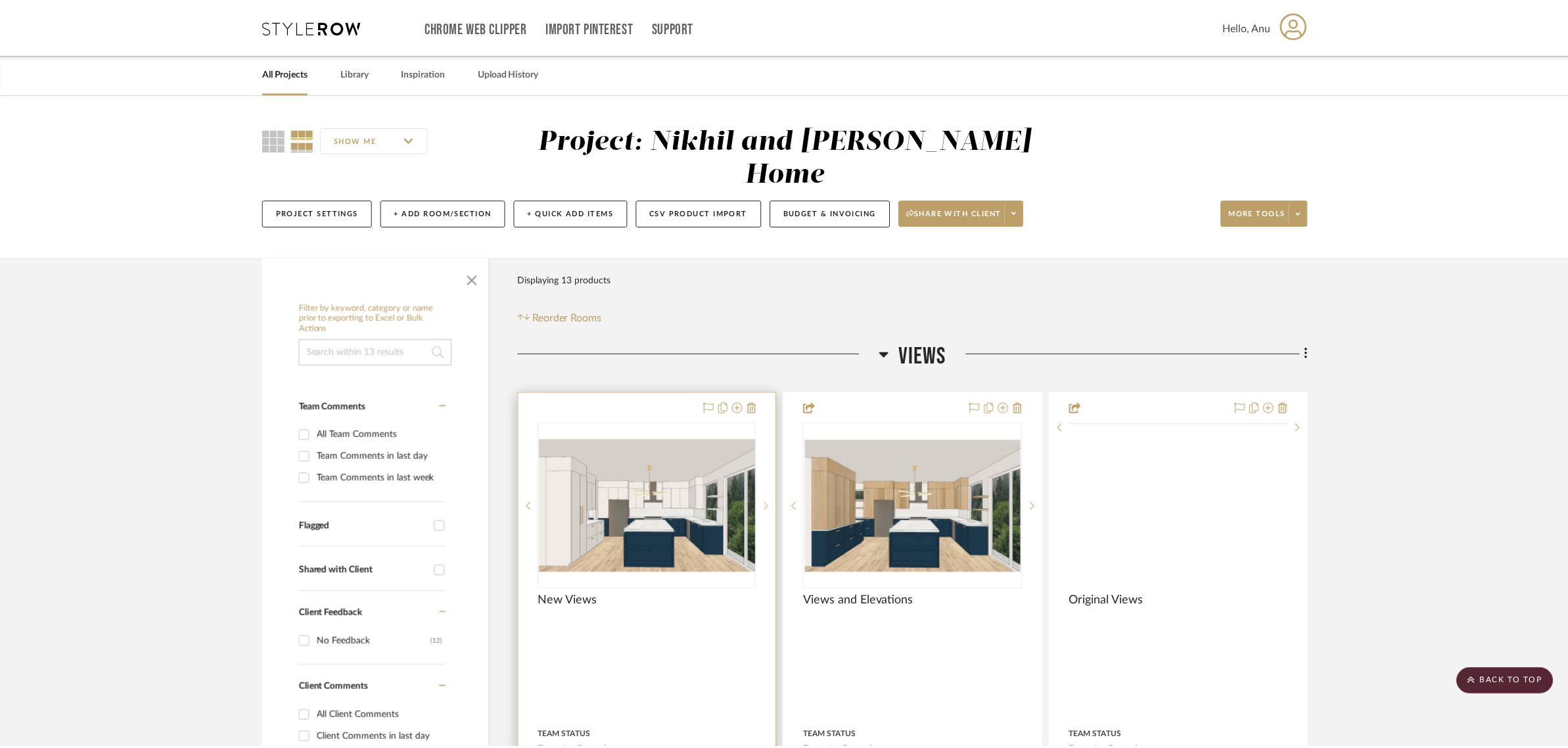
scroll to position [309, 0]
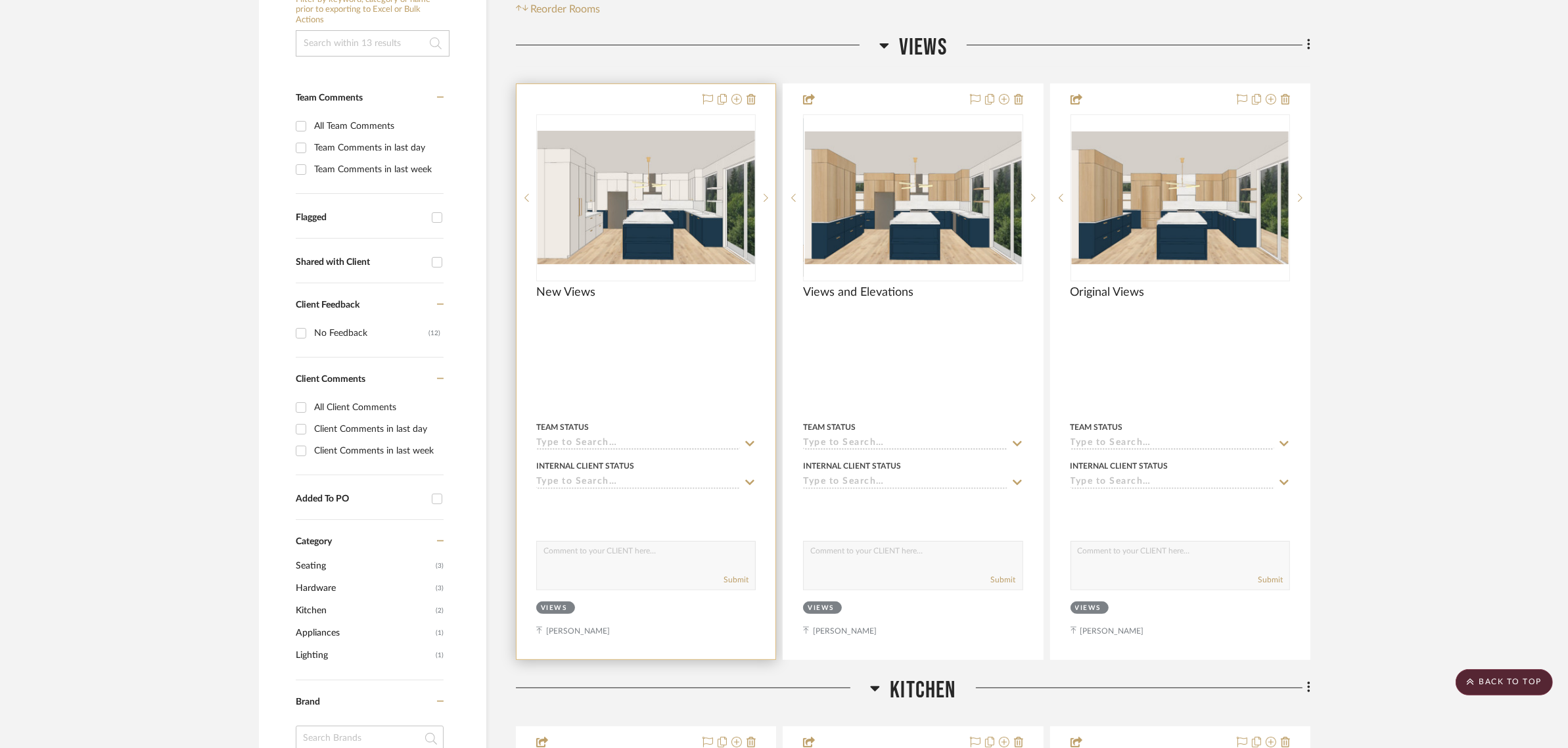
click at [643, 84] on div at bounding box center [646, 371] width 259 height 575
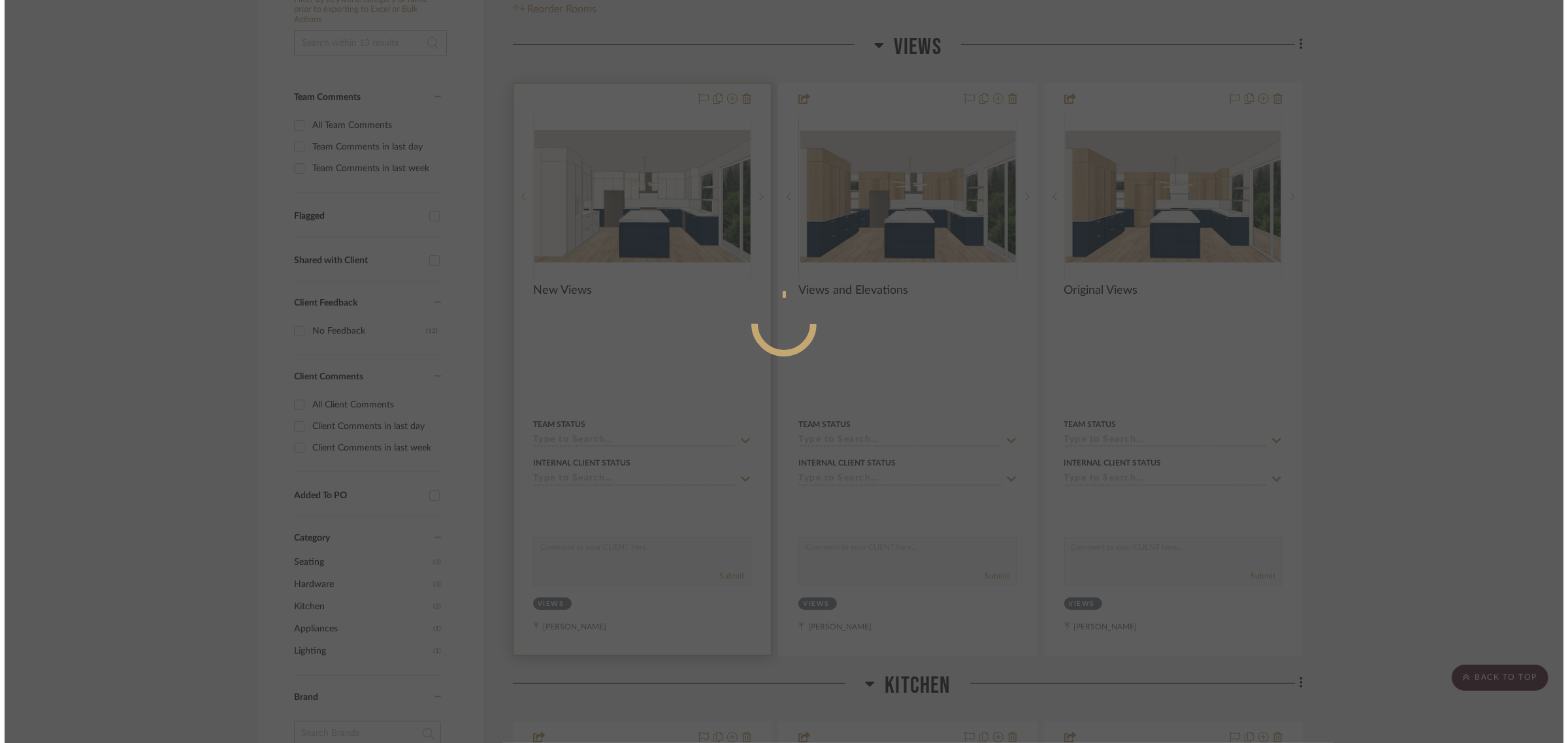
scroll to position [0, 0]
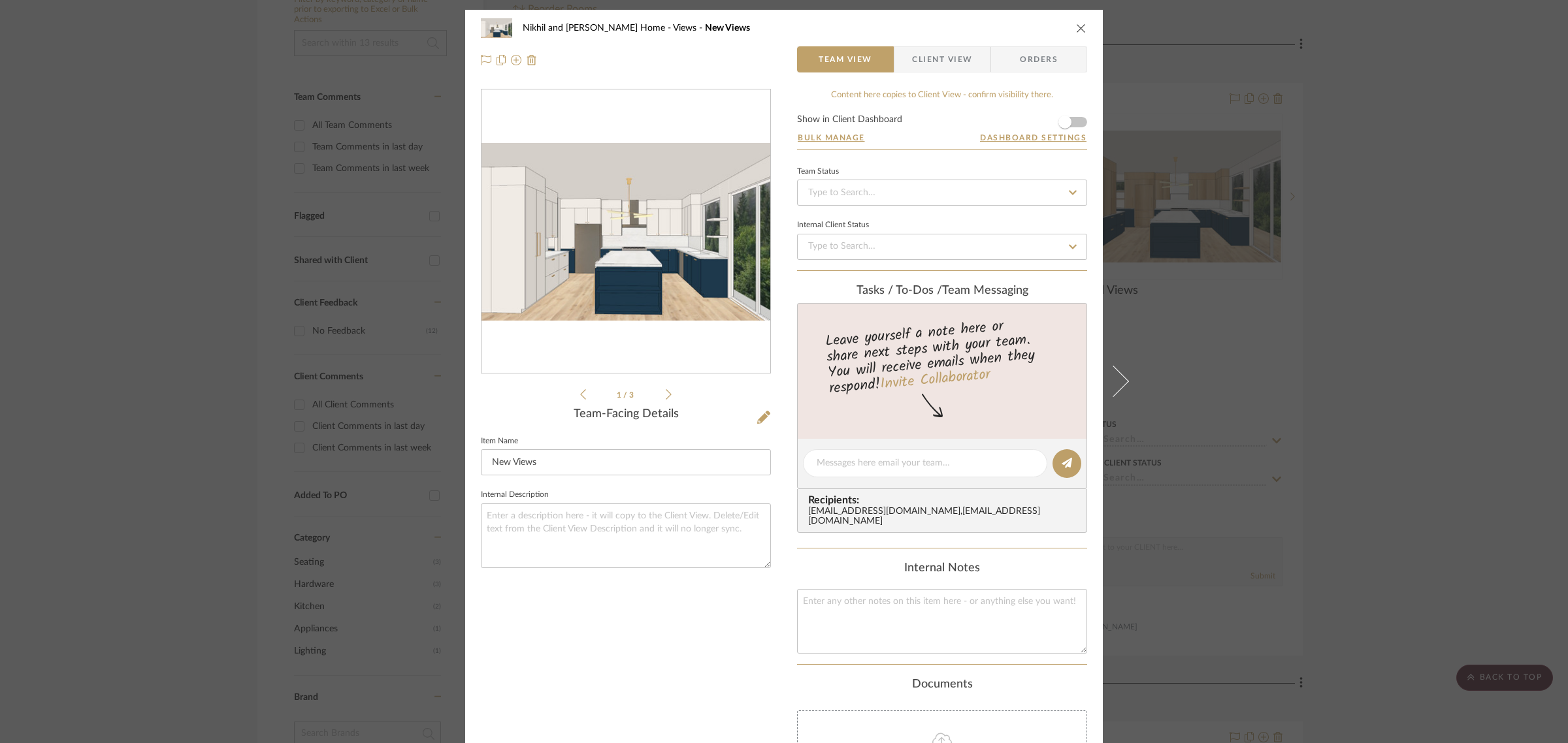
click at [939, 54] on span "Client View" at bounding box center [942, 60] width 60 height 26
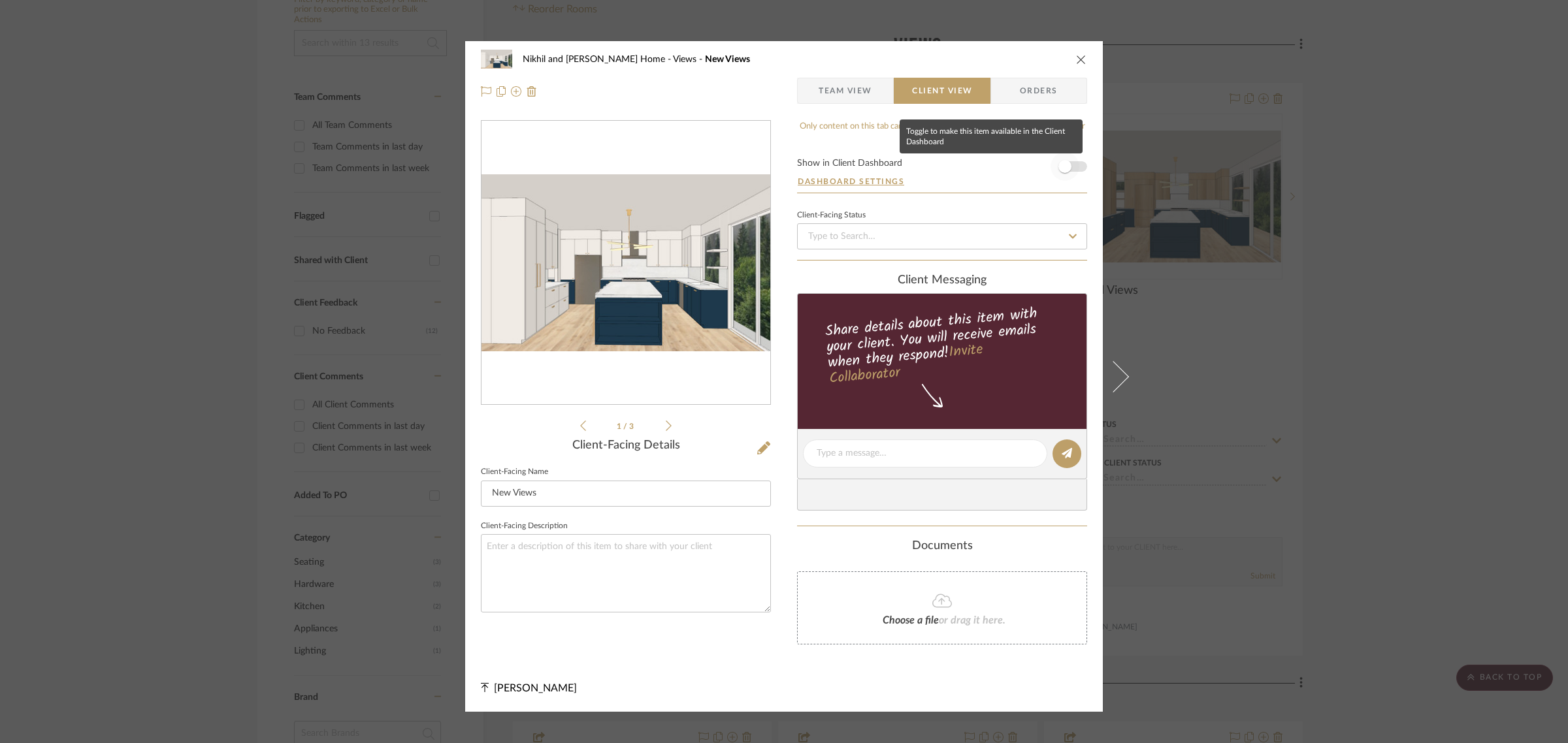
click at [1066, 164] on span "button" at bounding box center [1064, 167] width 13 height 13
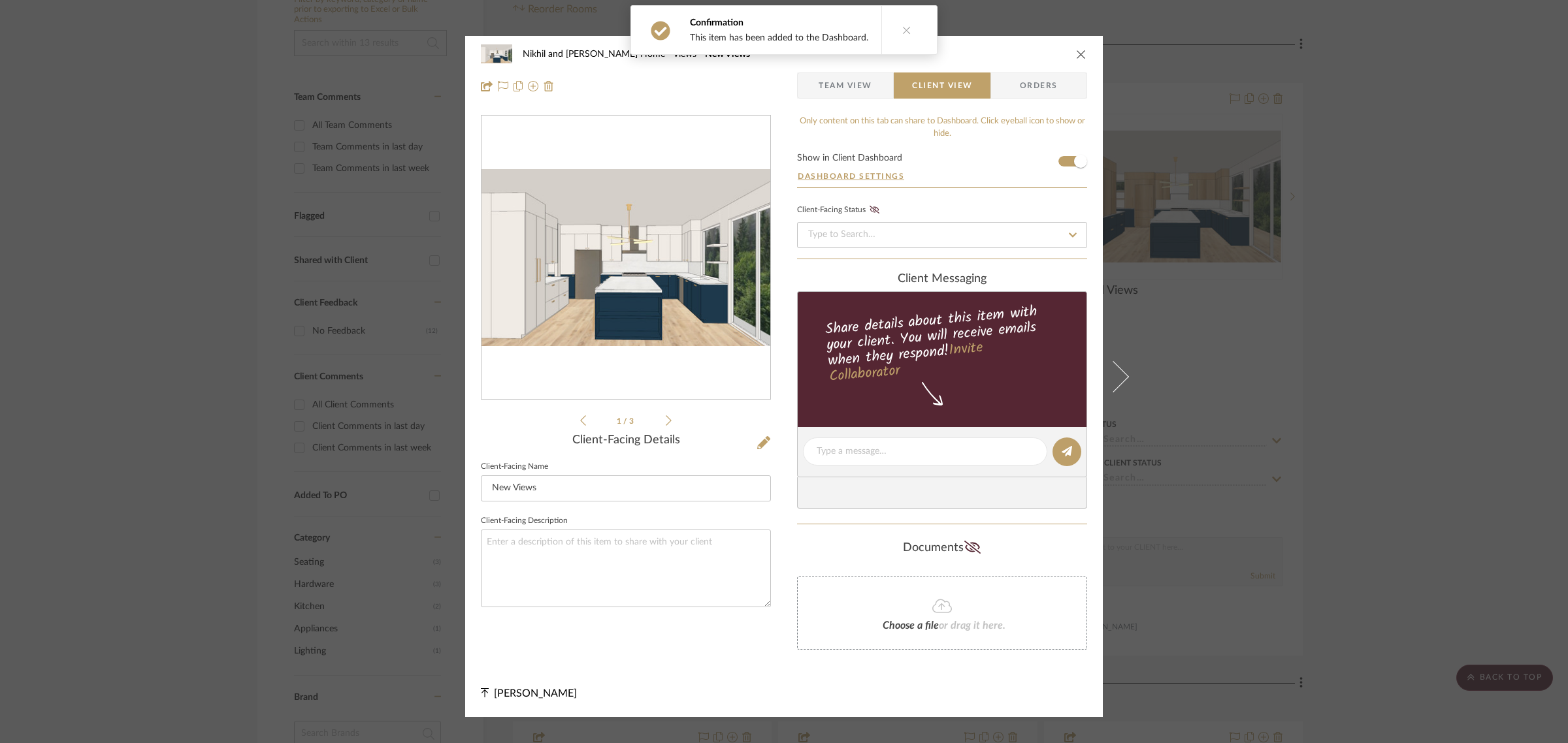
click at [1422, 209] on div "Nikhil and Megha Home Views New Views Team View Client View Orders 1 / 3 Client…" at bounding box center [784, 371] width 1568 height 743
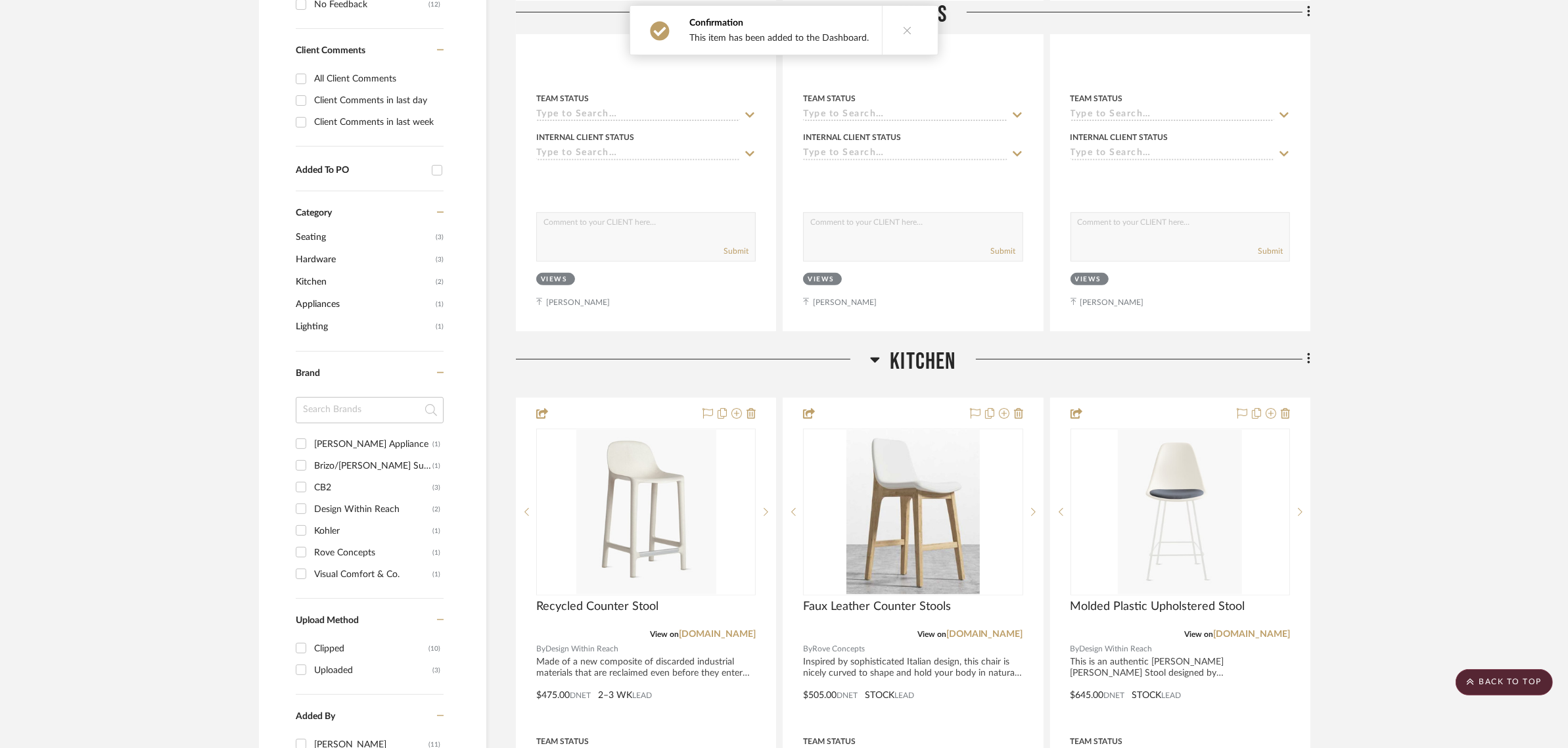
scroll to position [885, 0]
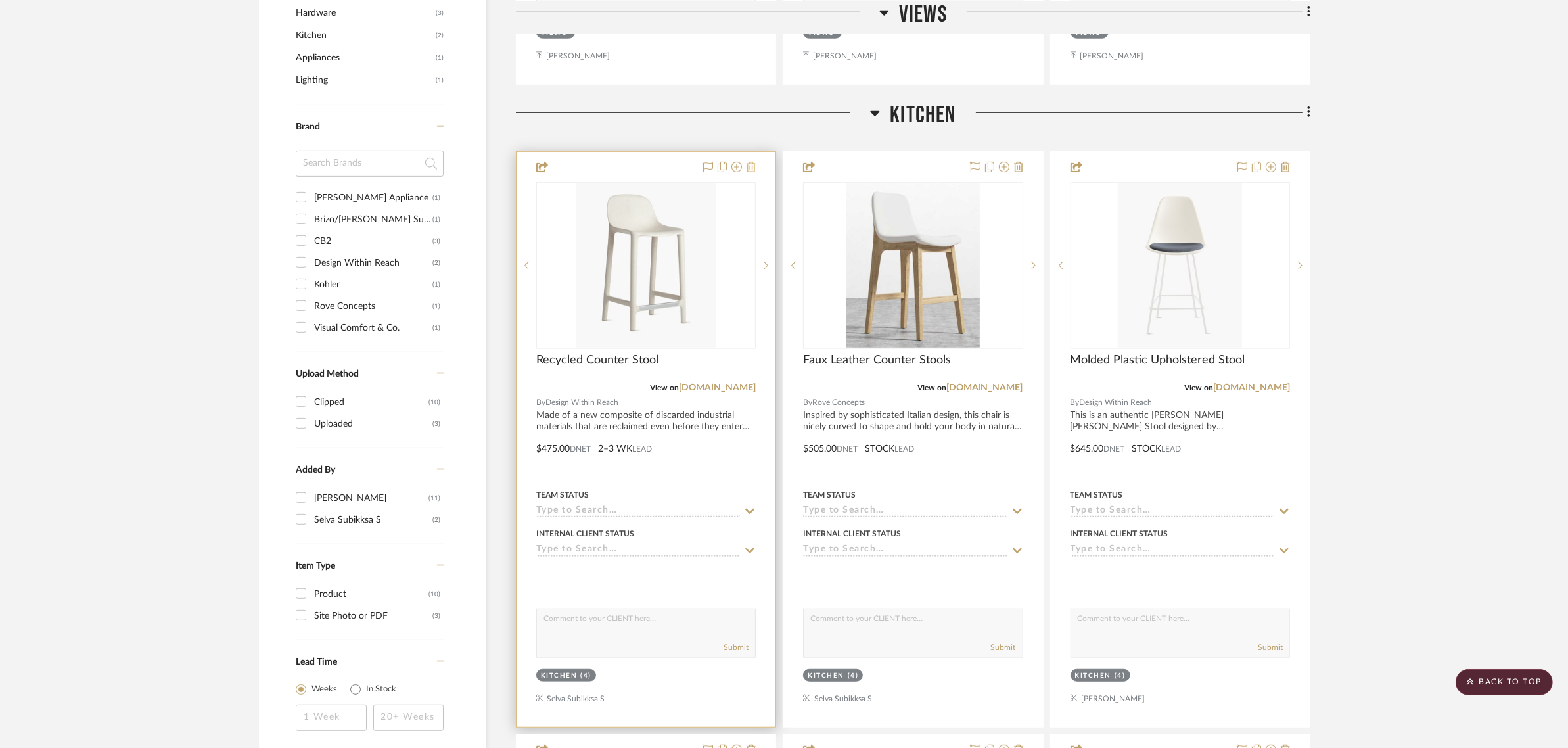
click at [750, 162] on icon at bounding box center [751, 167] width 9 height 11
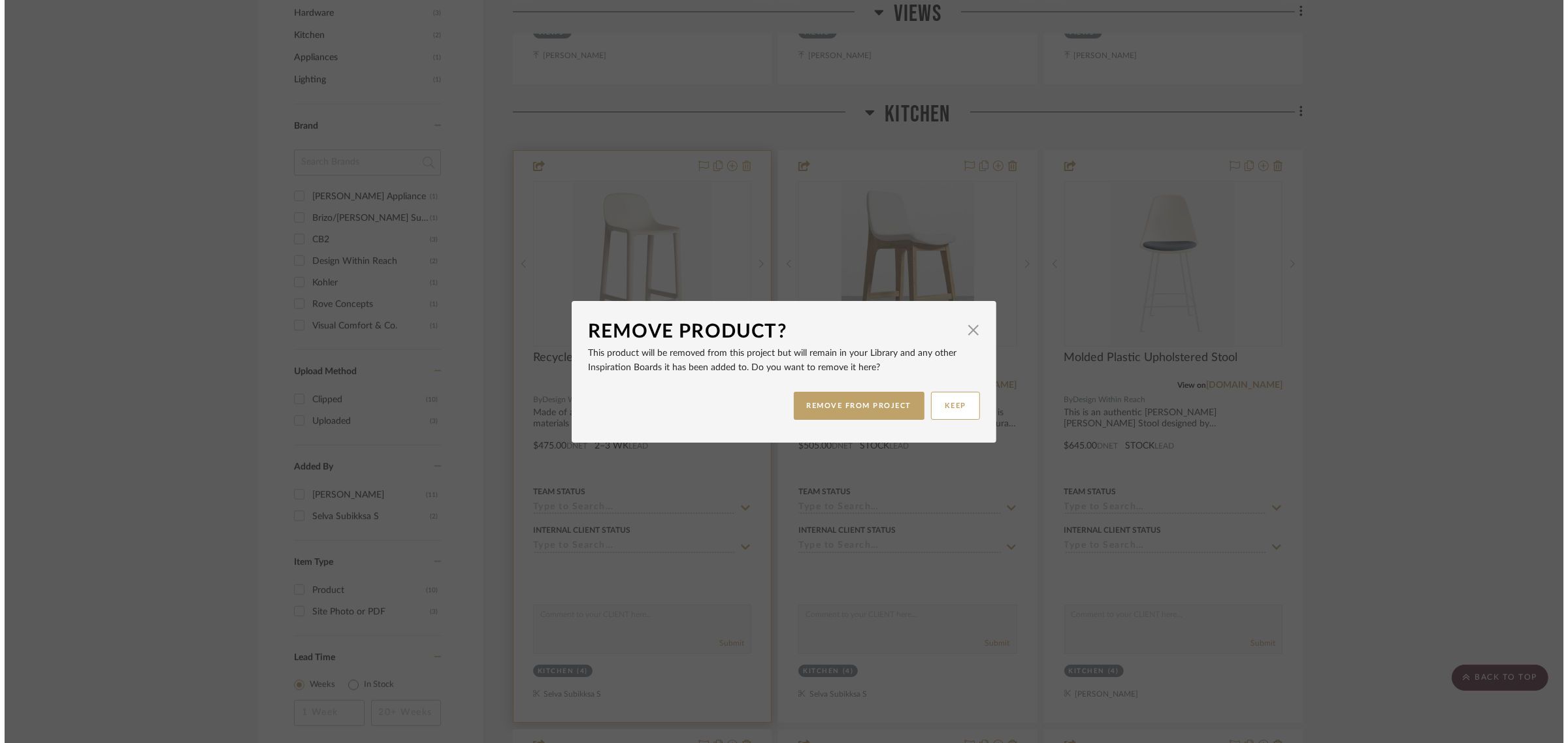
scroll to position [0, 0]
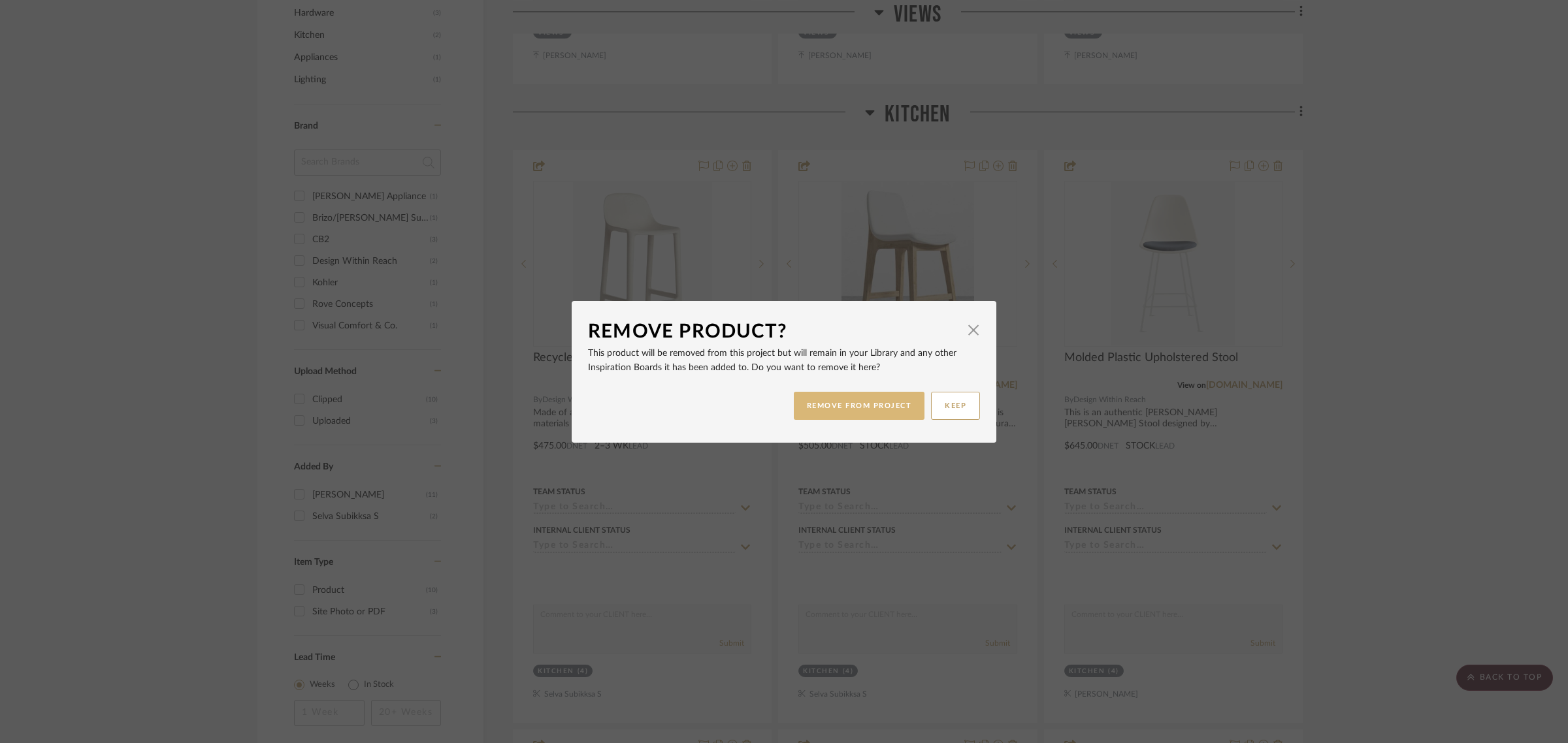
click at [862, 397] on button "REMOVE FROM PROJECT" at bounding box center [859, 405] width 132 height 28
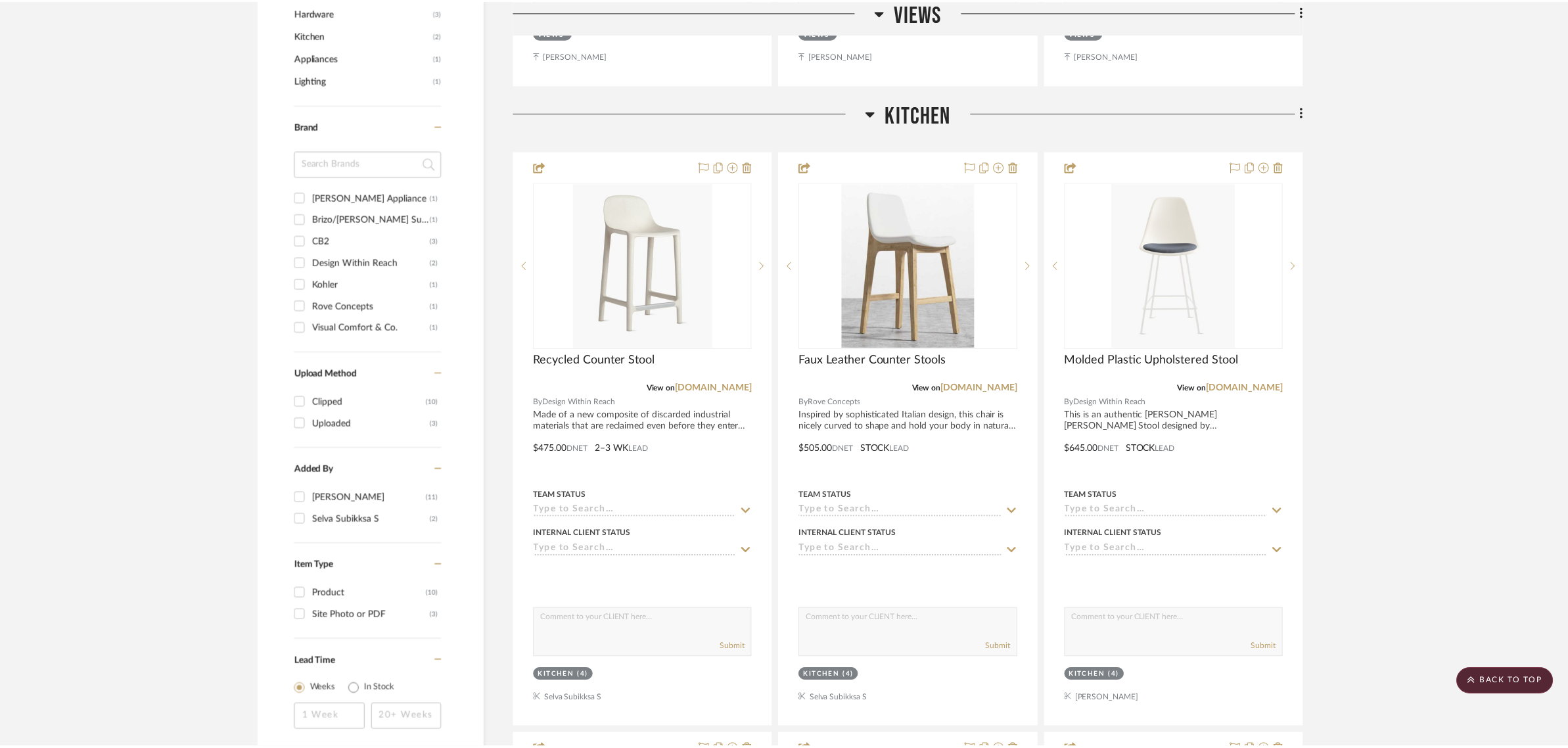
scroll to position [885, 0]
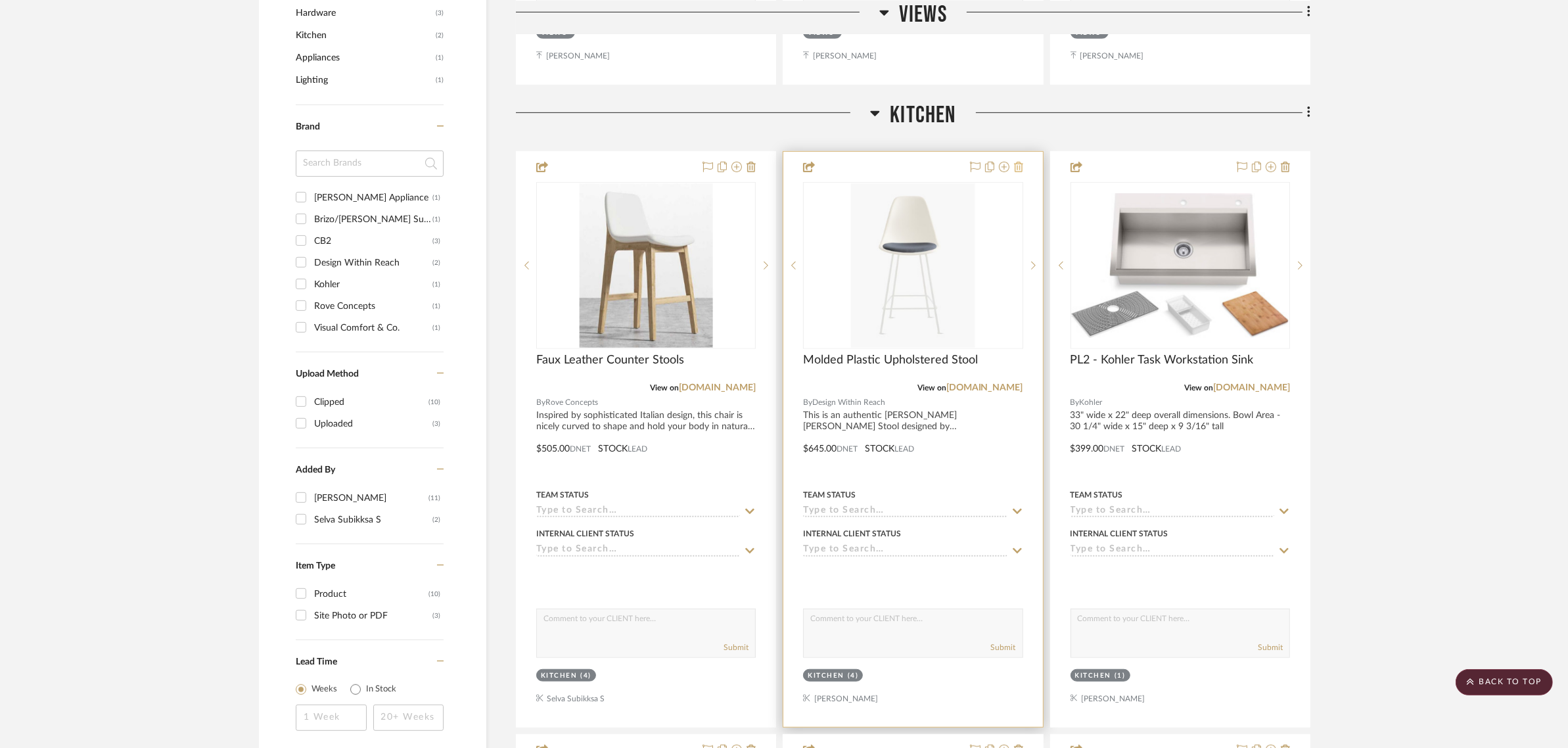
click at [1019, 162] on icon at bounding box center [1018, 167] width 9 height 11
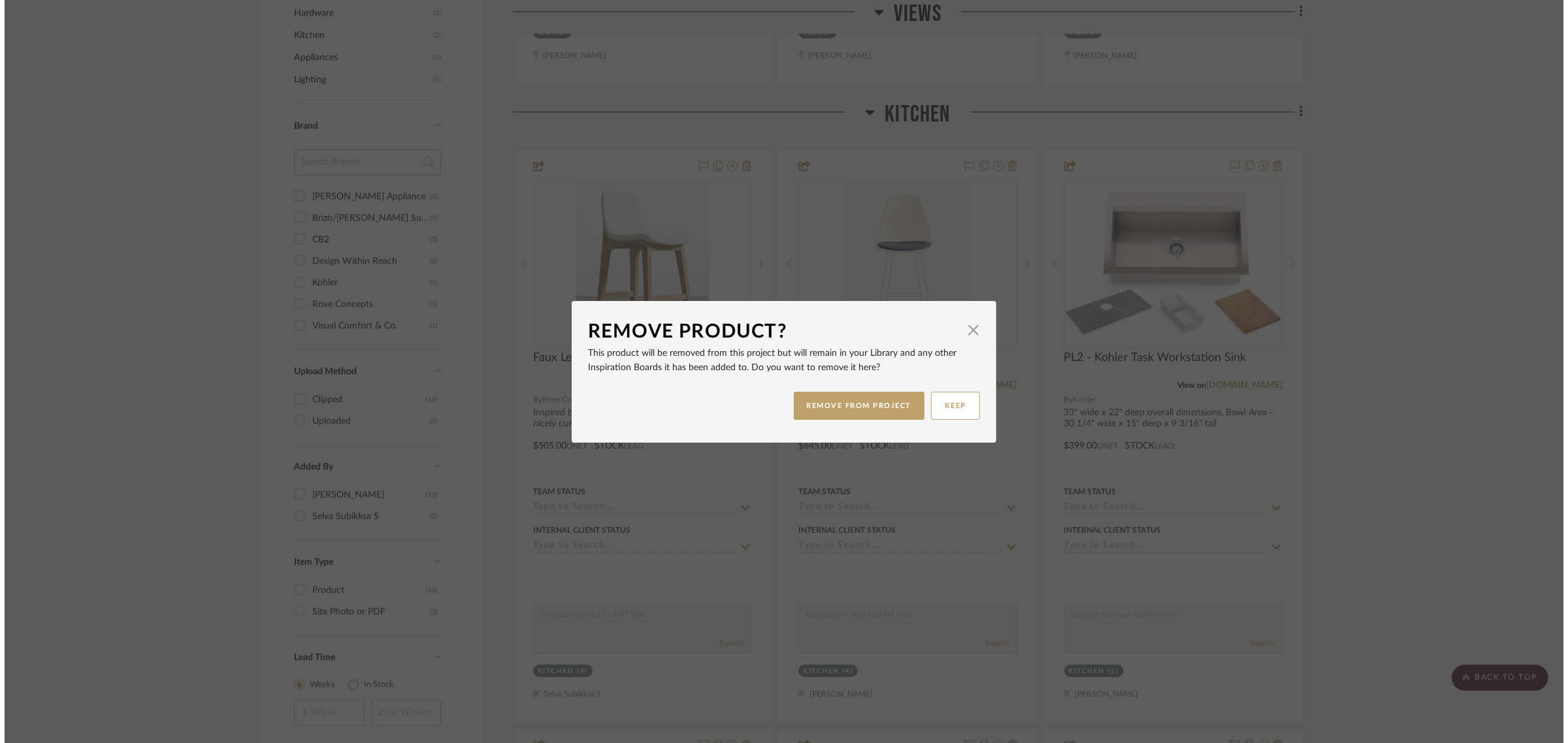
scroll to position [0, 0]
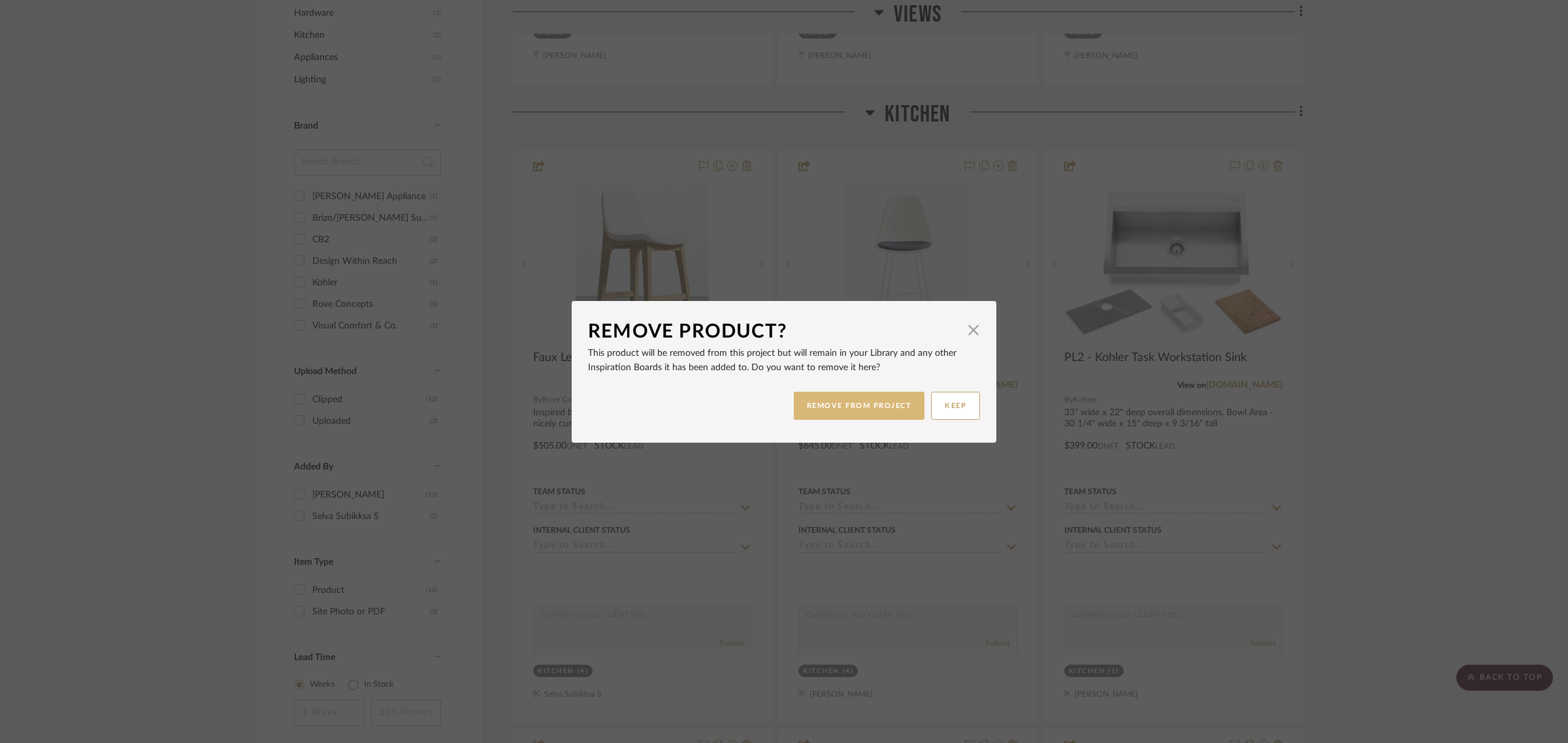
click at [847, 394] on button "REMOVE FROM PROJECT" at bounding box center [859, 405] width 132 height 28
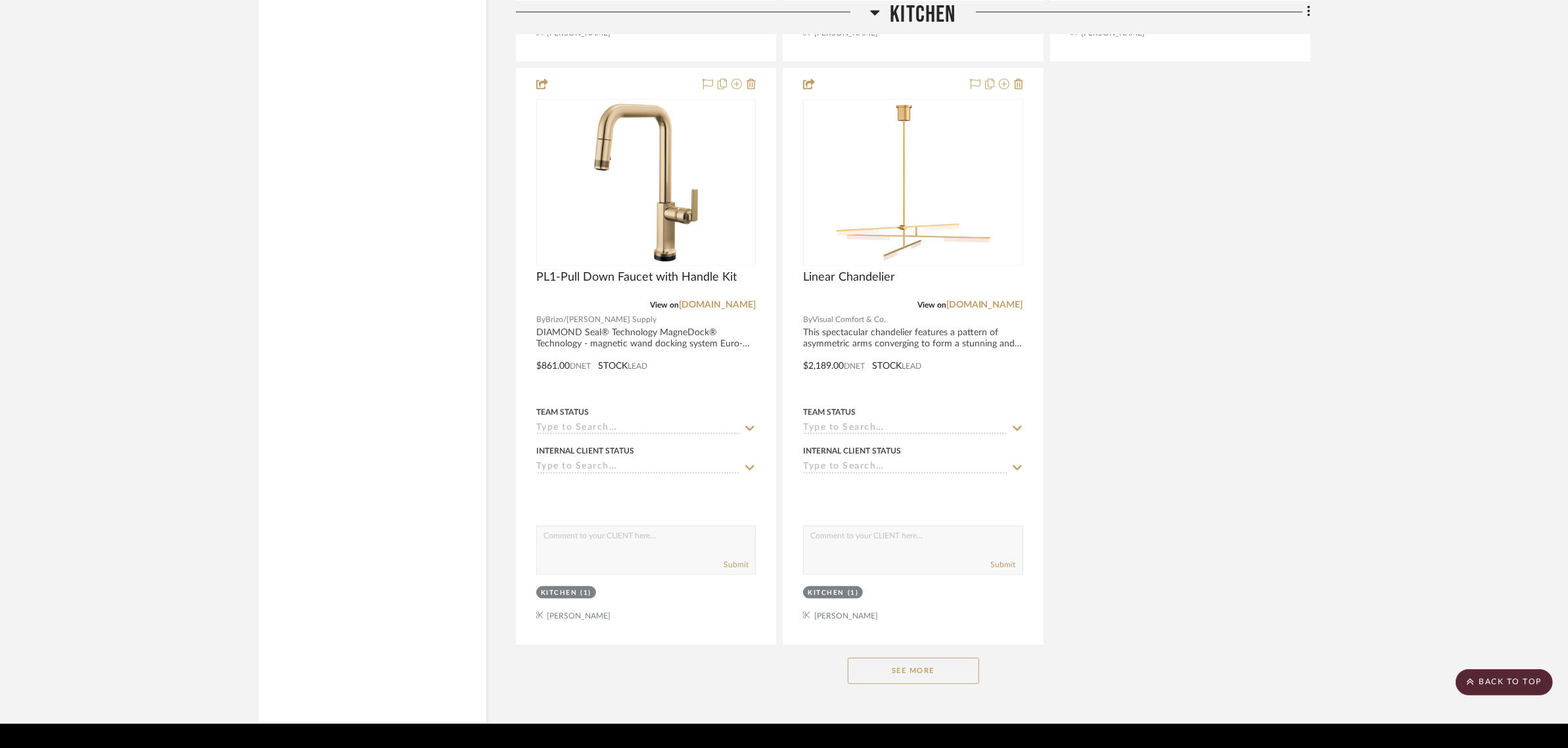
scroll to position [2137, 0]
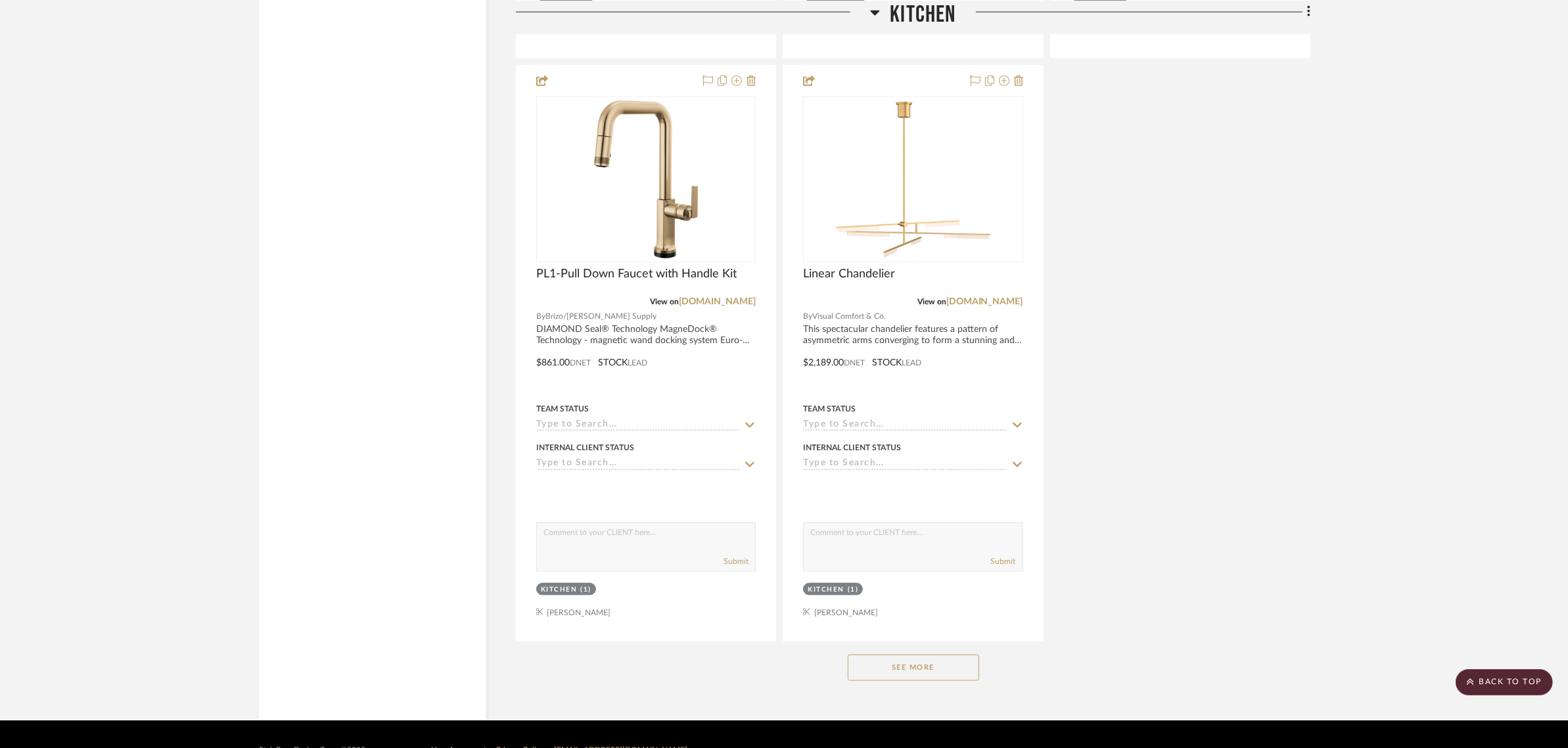
click at [930, 655] on button "See More" at bounding box center [914, 668] width 132 height 26
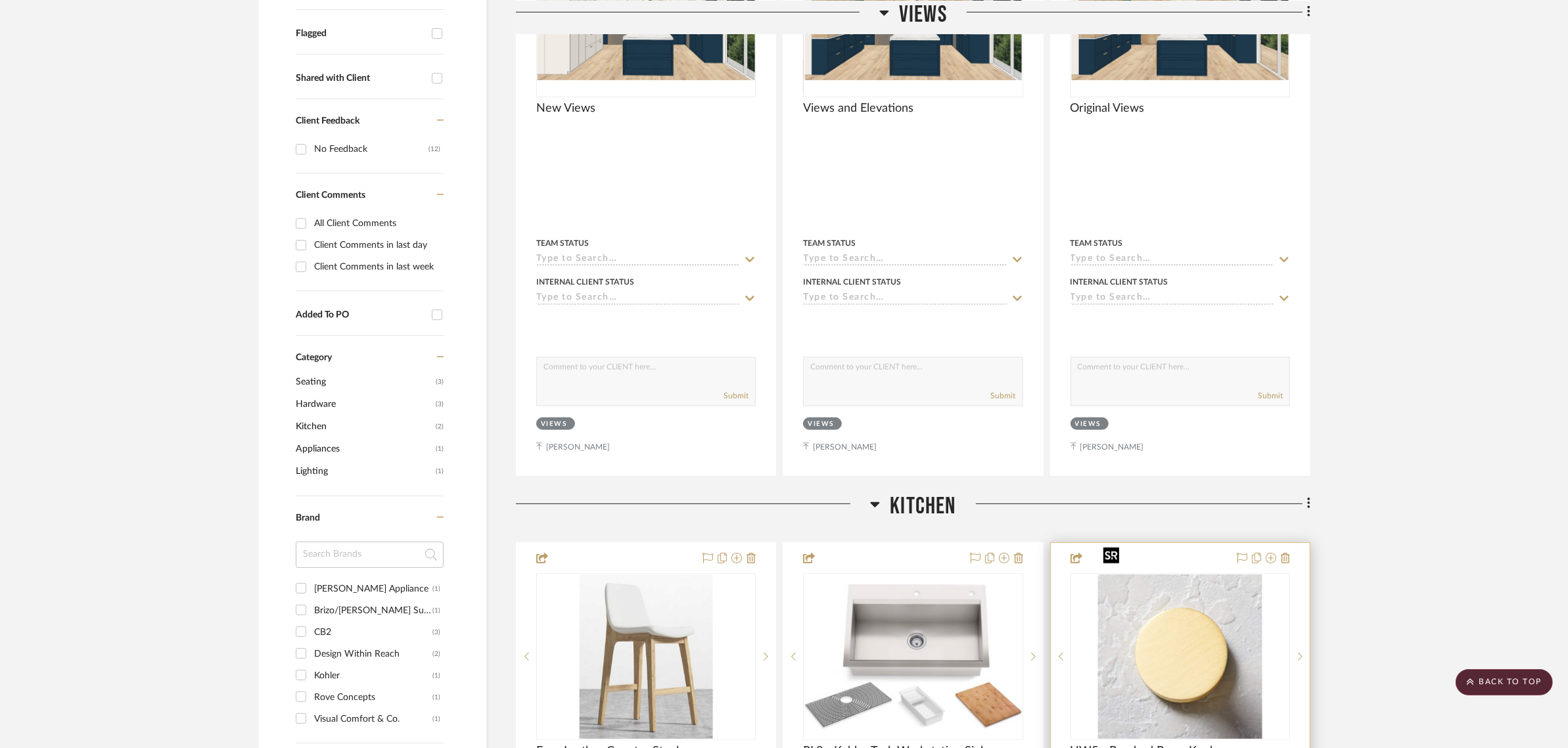
scroll to position [0, 0]
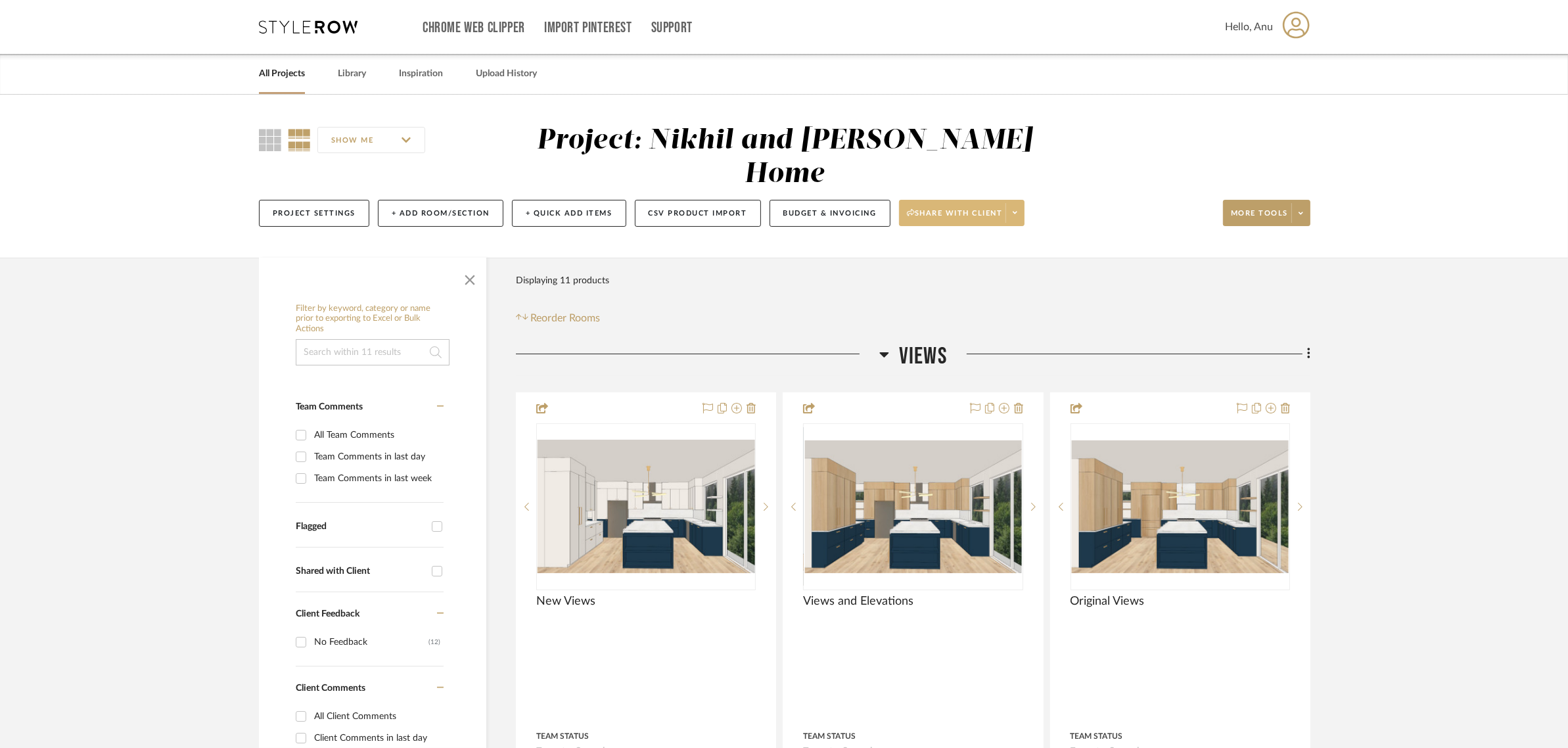
click at [921, 208] on span "Share with client" at bounding box center [955, 218] width 96 height 20
click at [921, 252] on span "Generate URL to Share" at bounding box center [969, 249] width 113 height 12
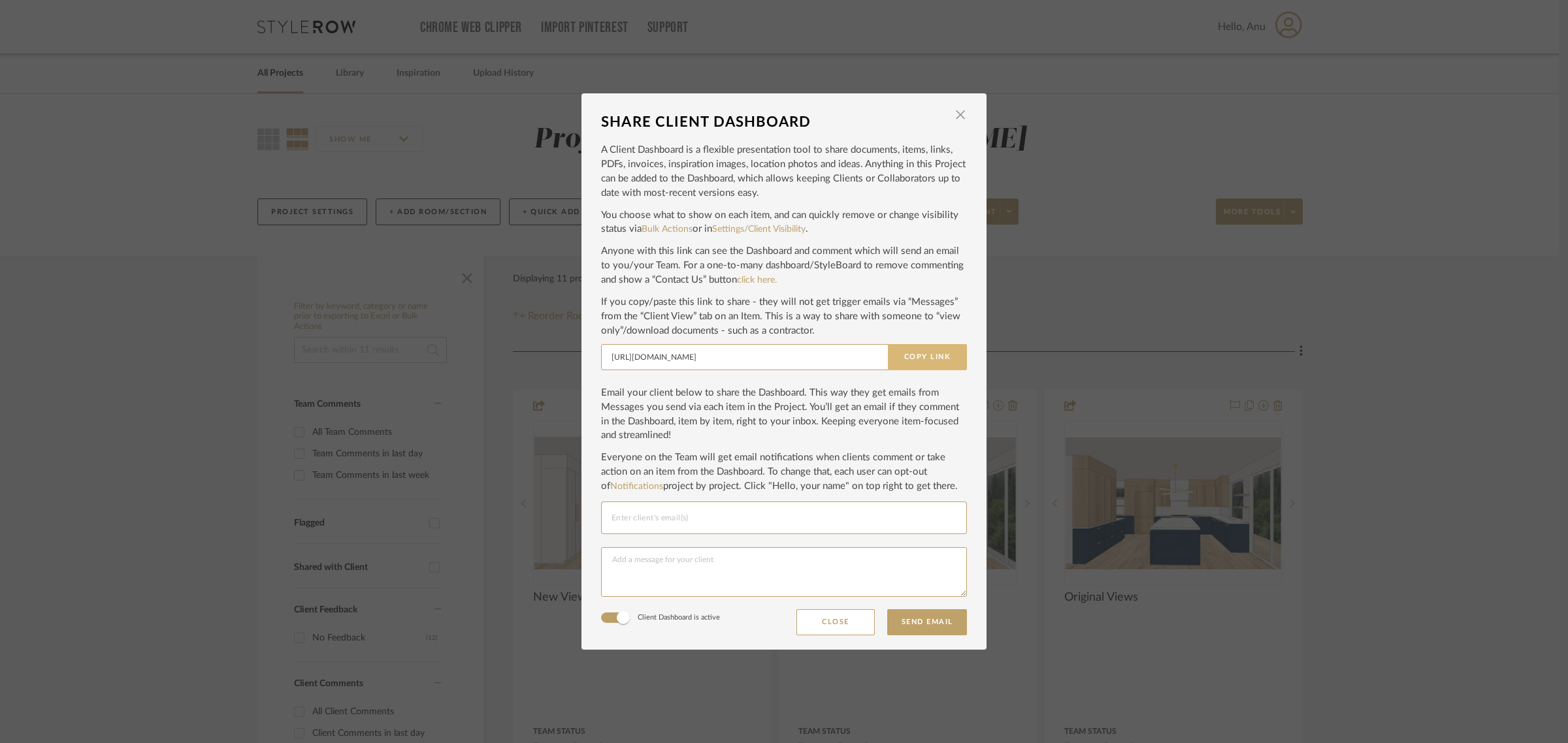
click at [908, 355] on button "Copy Link" at bounding box center [927, 357] width 79 height 26
drag, startPoint x: 1425, startPoint y: 266, endPoint x: 1426, endPoint y: 253, distance: 13.0
click at [1426, 255] on div "SHARE CLIENT DASHBOARD × A Client Dashboard is a flexible presentation tool to …" at bounding box center [784, 371] width 1568 height 743
